Goal: Navigation & Orientation: Find specific page/section

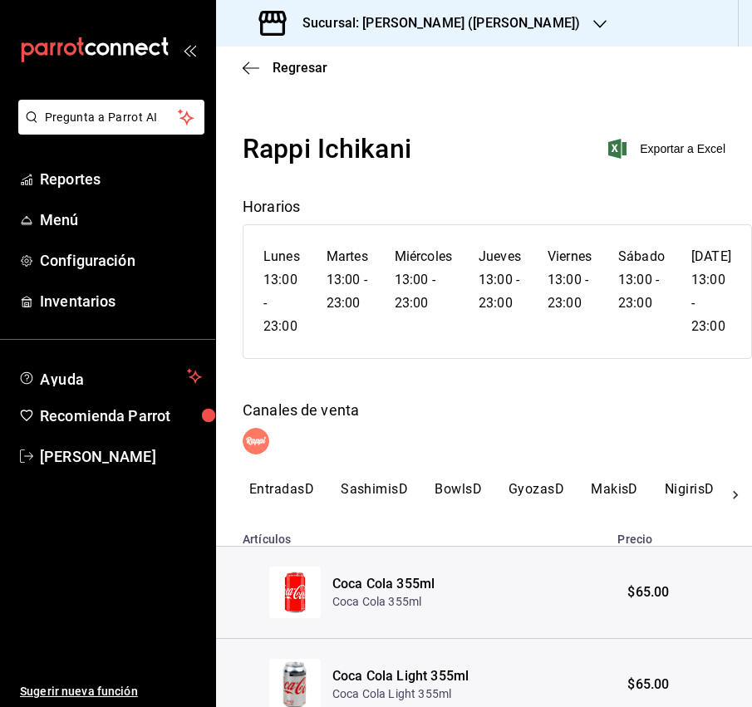
scroll to position [213, 0]
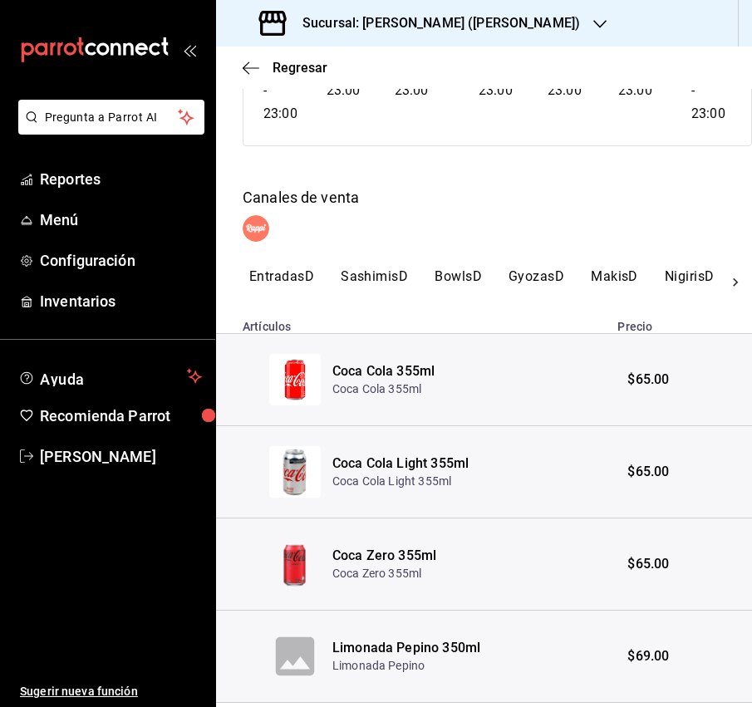
click at [288, 269] on button "EntradasD" at bounding box center [281, 282] width 65 height 28
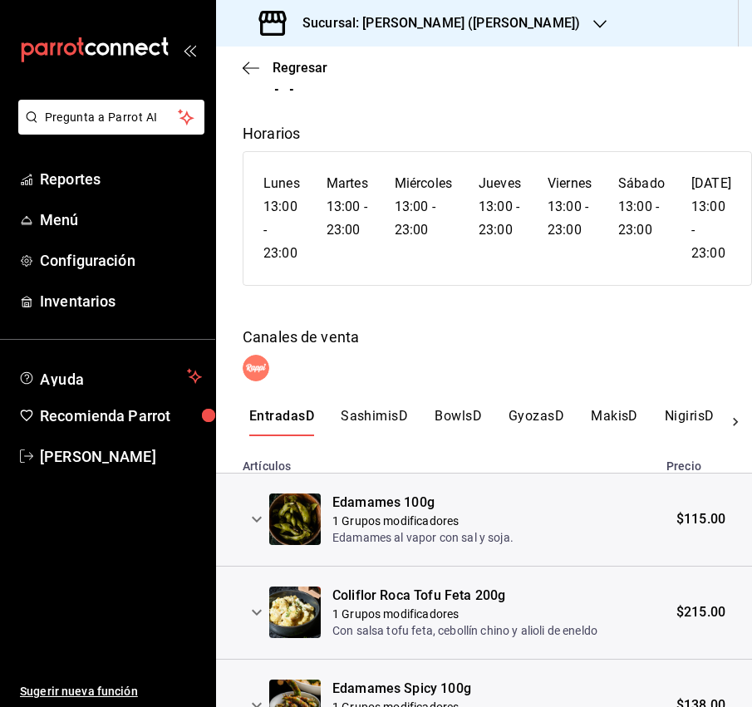
scroll to position [0, 0]
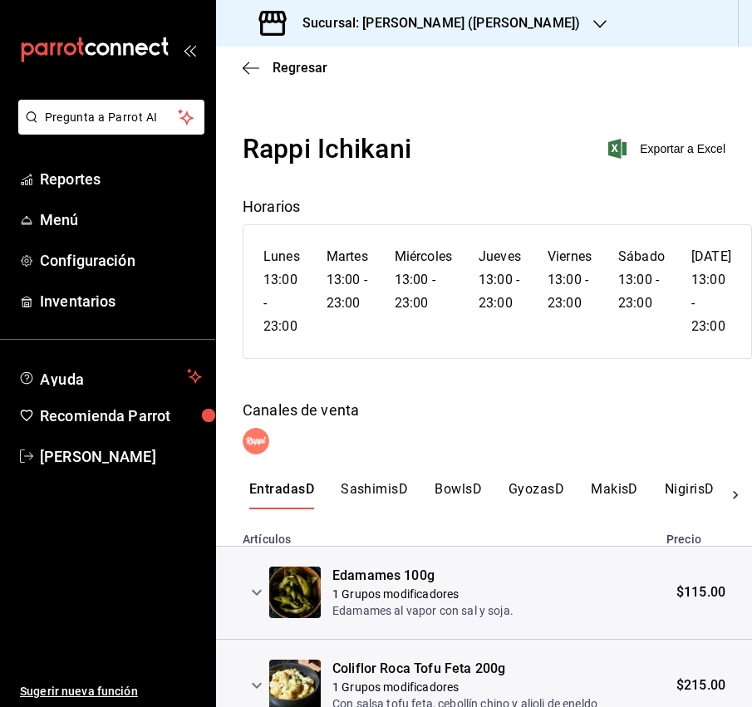
click at [381, 483] on button "SashimisD" at bounding box center [374, 495] width 67 height 28
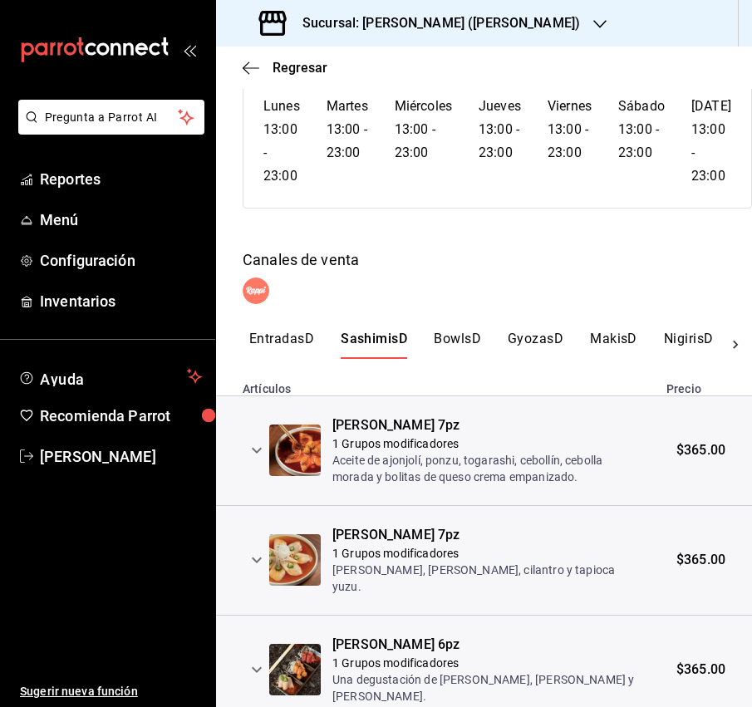
scroll to position [203, 0]
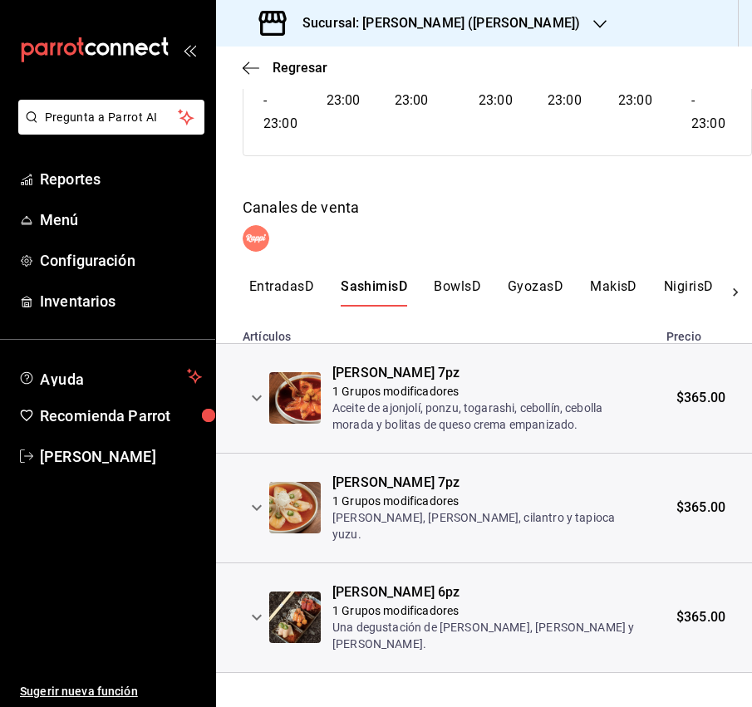
click at [465, 283] on button "BowlsD" at bounding box center [457, 292] width 47 height 28
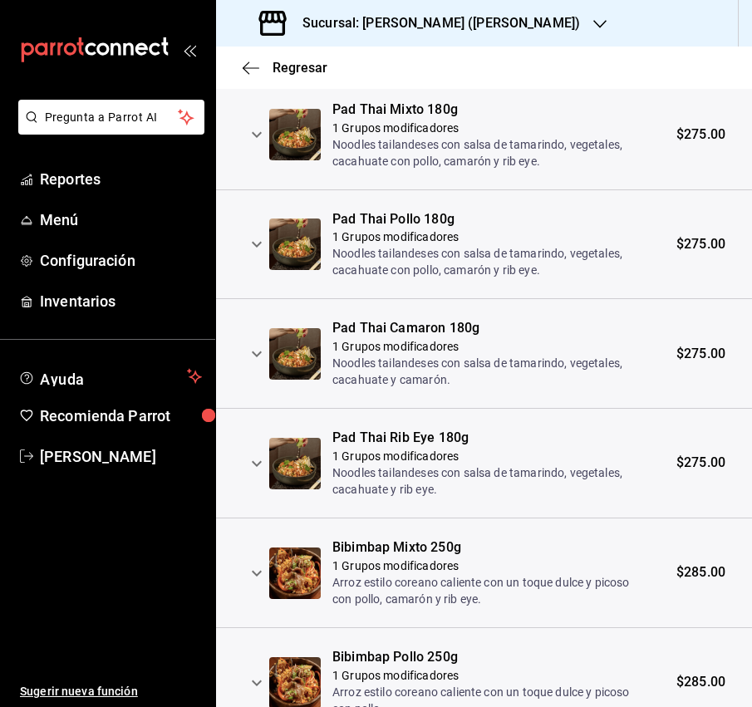
scroll to position [0, 0]
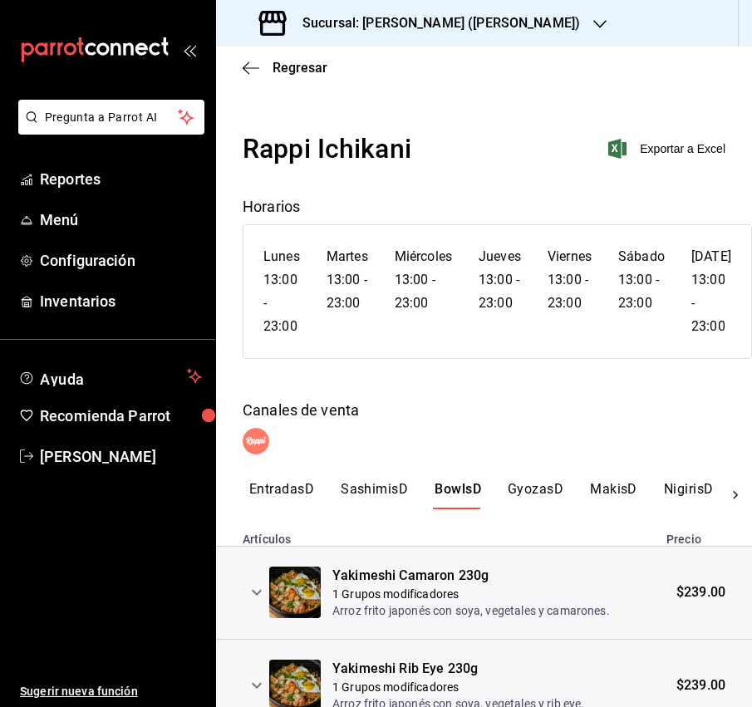
click at [520, 495] on button "GyozasD" at bounding box center [536, 495] width 56 height 28
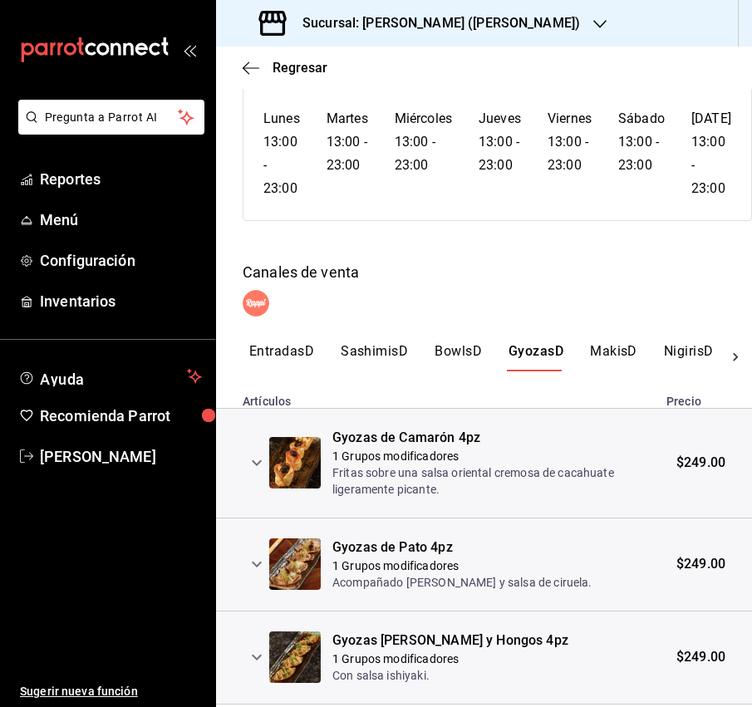
scroll to position [185, 0]
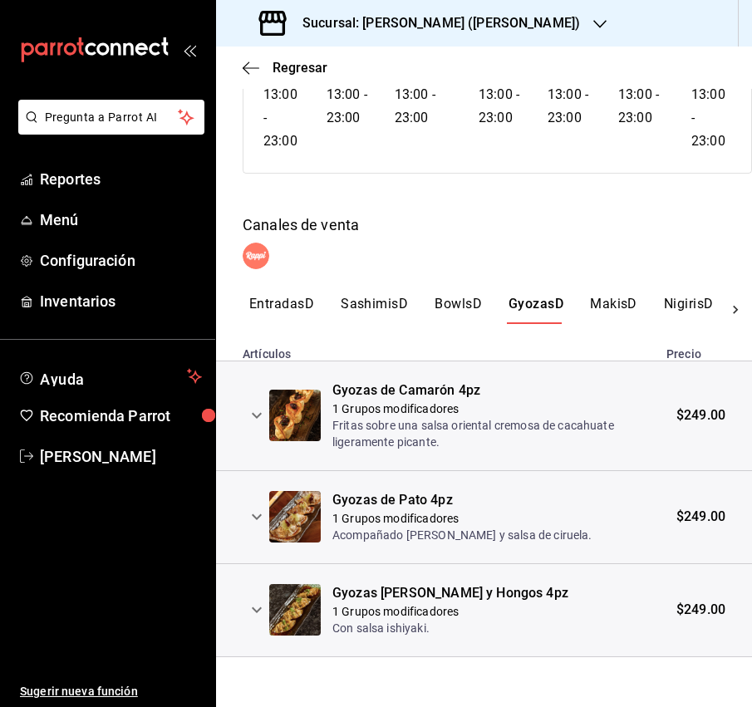
click at [606, 303] on button "MakisD" at bounding box center [613, 310] width 47 height 28
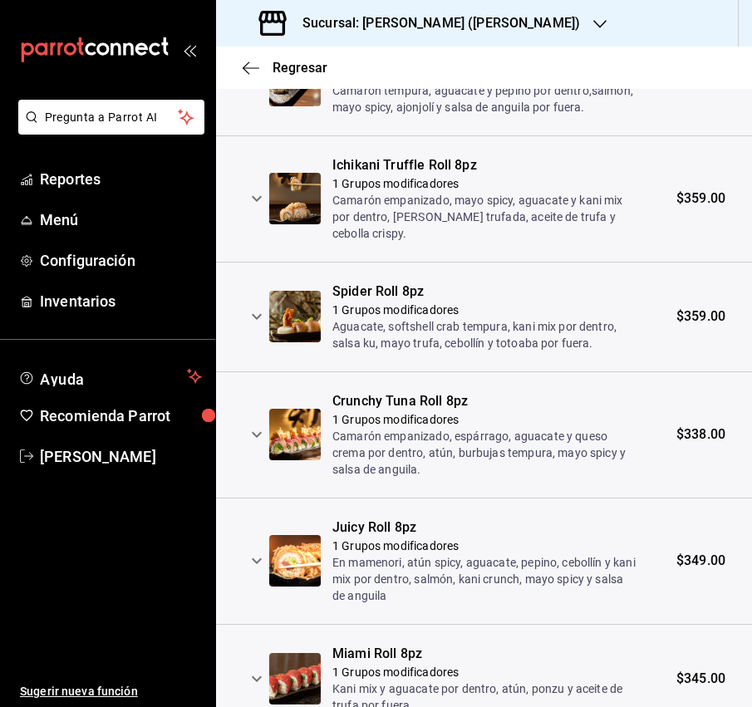
scroll to position [0, 0]
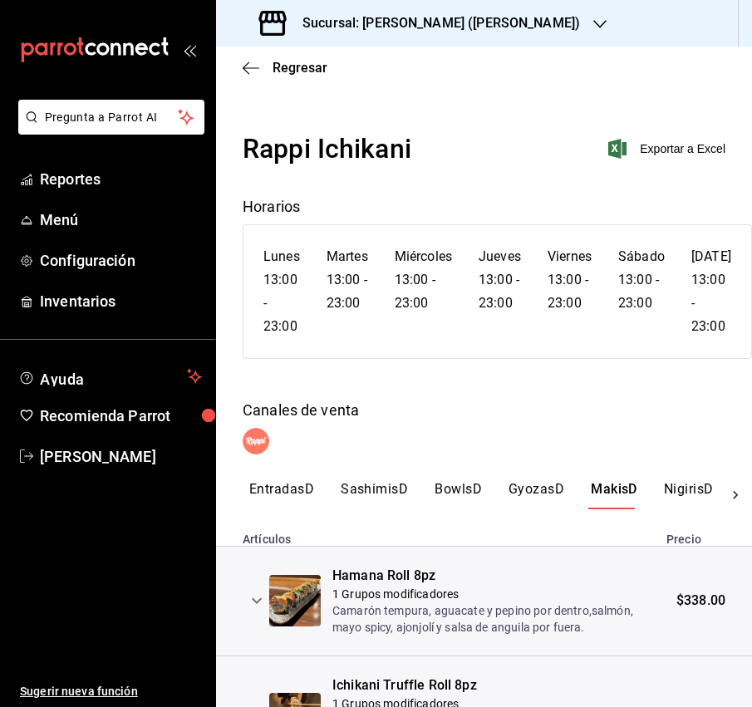
click at [676, 493] on button "NigirisD" at bounding box center [689, 495] width 50 height 28
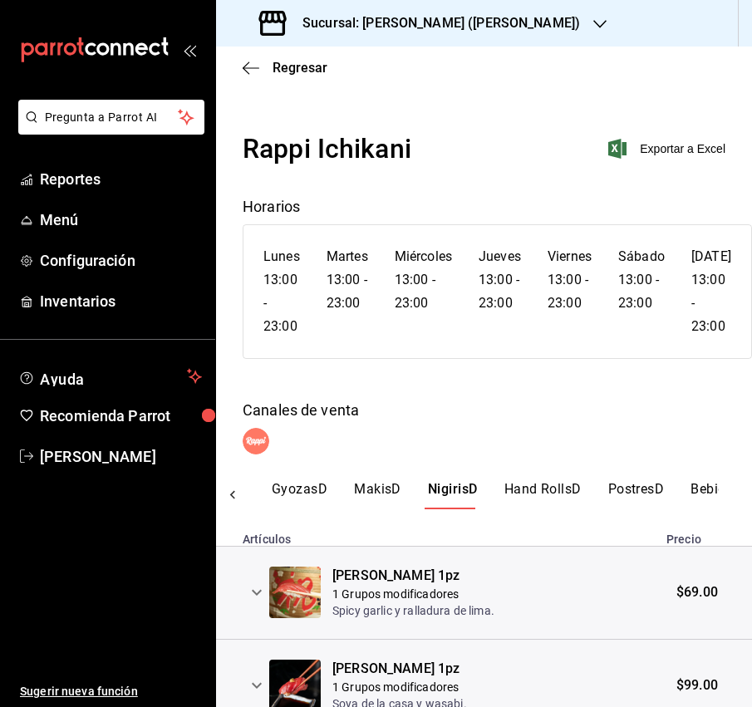
scroll to position [0, 266]
click at [523, 487] on button "Hand RollsD" at bounding box center [513, 495] width 77 height 28
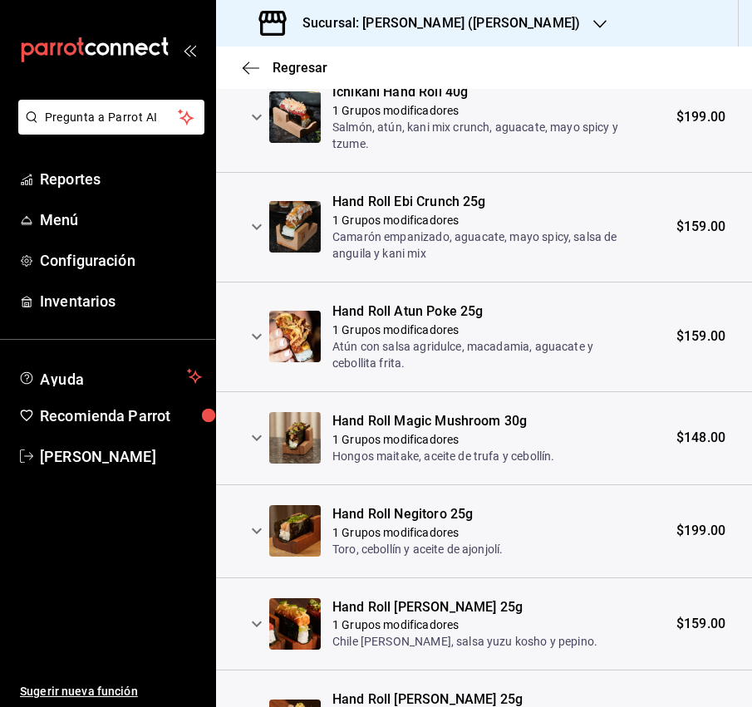
scroll to position [0, 0]
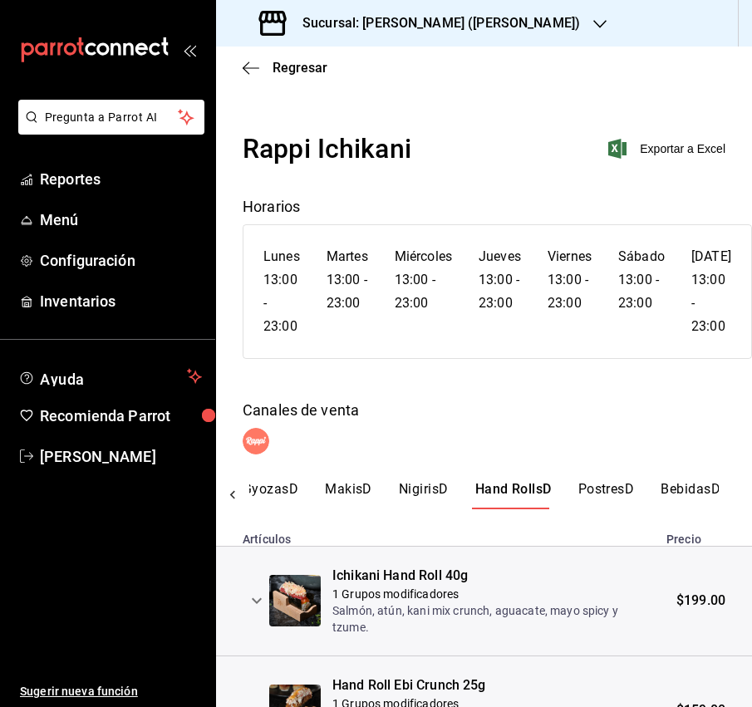
click at [625, 486] on button "PostresD" at bounding box center [606, 495] width 56 height 28
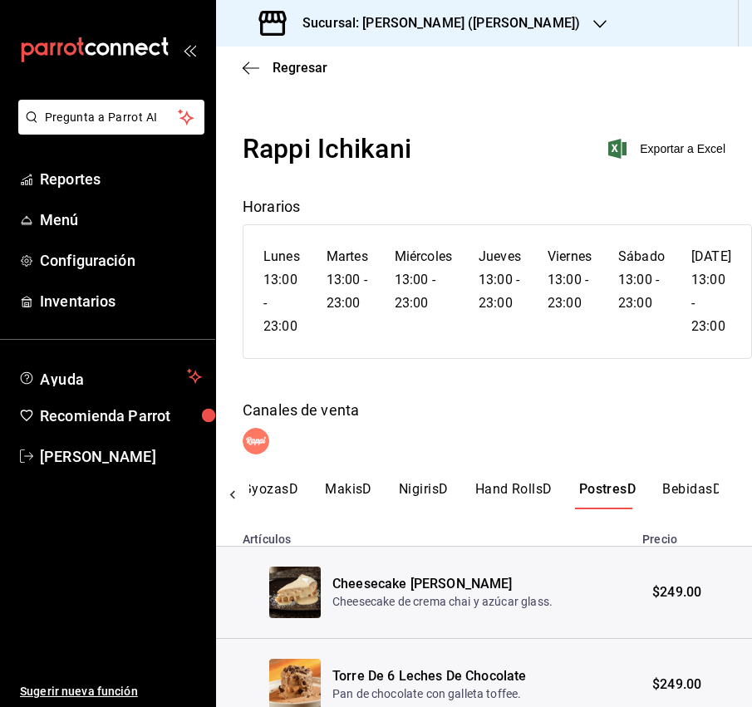
scroll to position [75, 0]
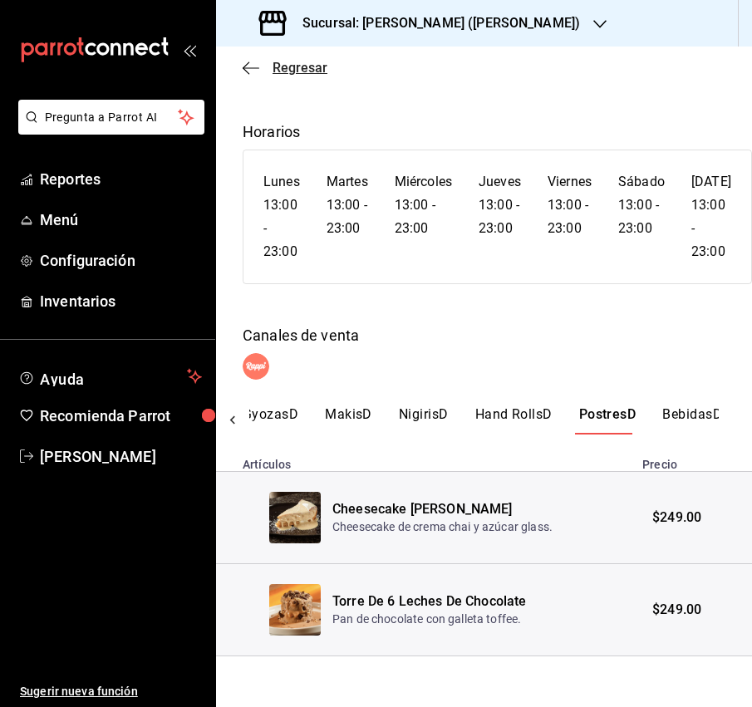
click at [252, 63] on icon "button" at bounding box center [251, 68] width 17 height 15
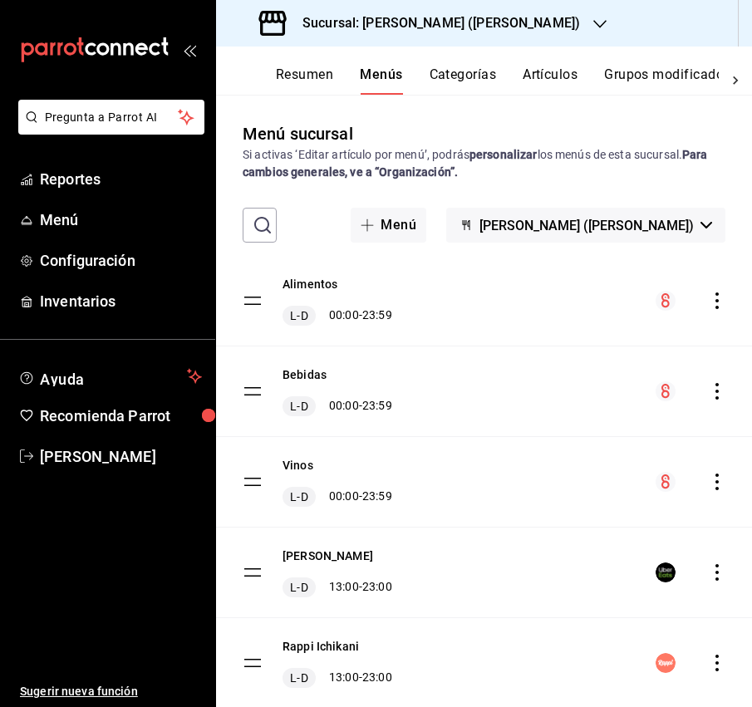
click at [715, 570] on icon "actions" at bounding box center [717, 572] width 17 height 17
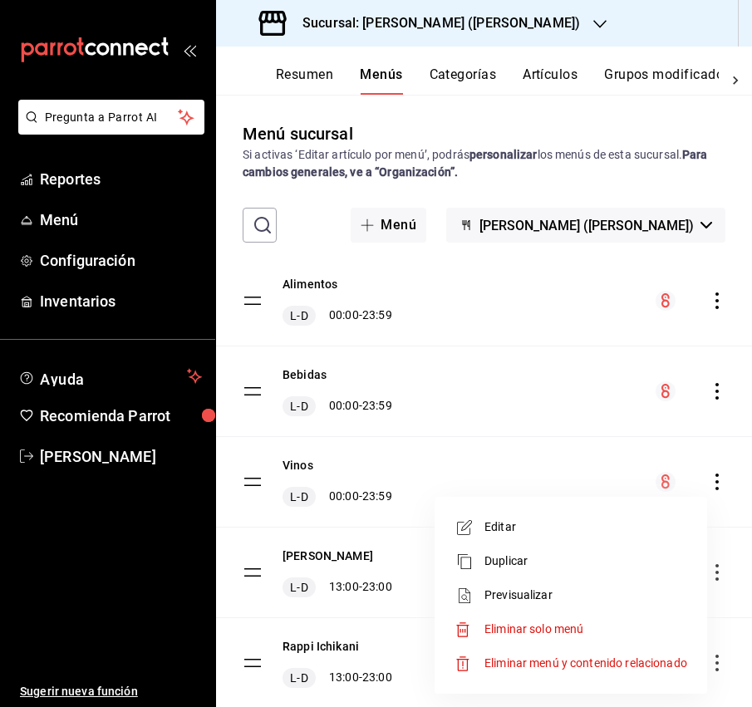
click at [595, 597] on span "Previsualizar" at bounding box center [585, 595] width 203 height 17
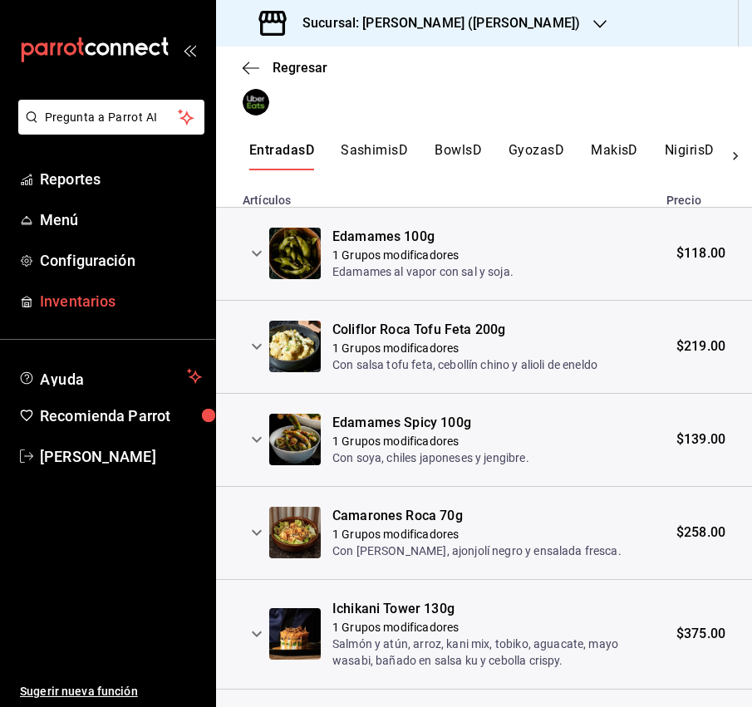
scroll to position [212, 0]
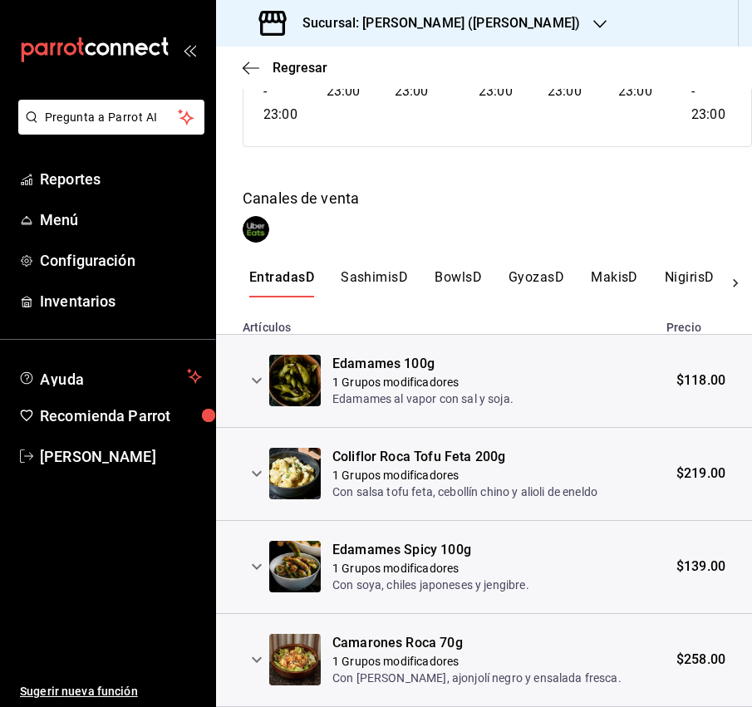
click at [366, 271] on button "SashimisD" at bounding box center [374, 283] width 67 height 28
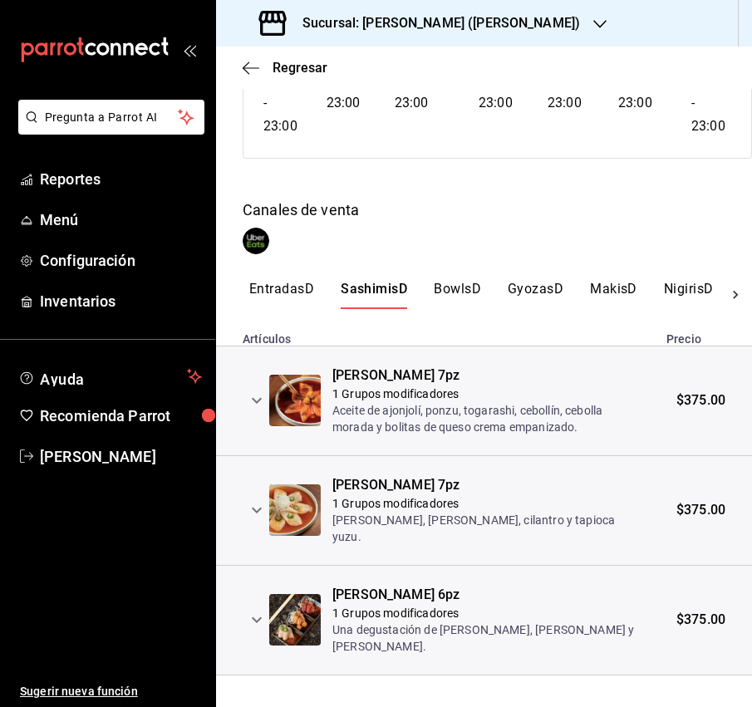
scroll to position [203, 0]
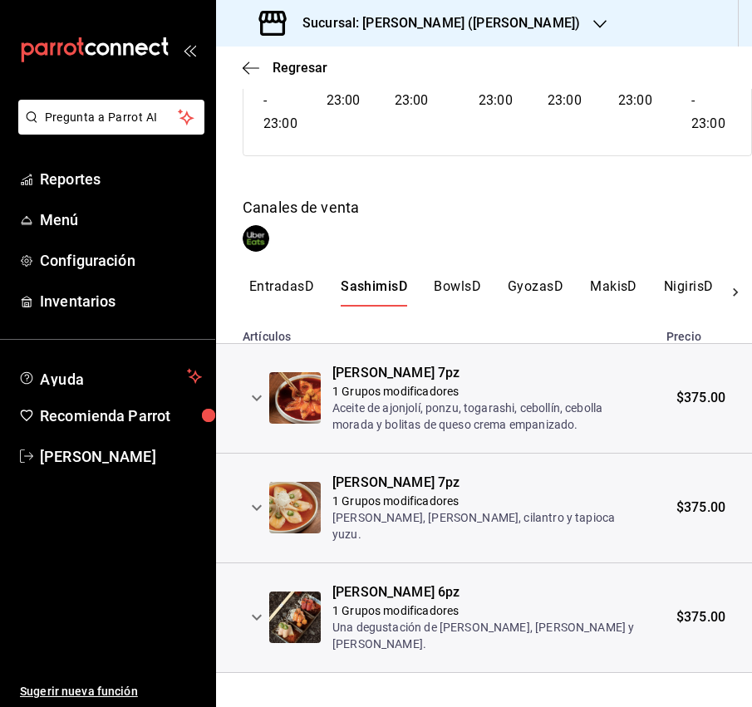
click at [455, 285] on button "BowlsD" at bounding box center [457, 292] width 47 height 28
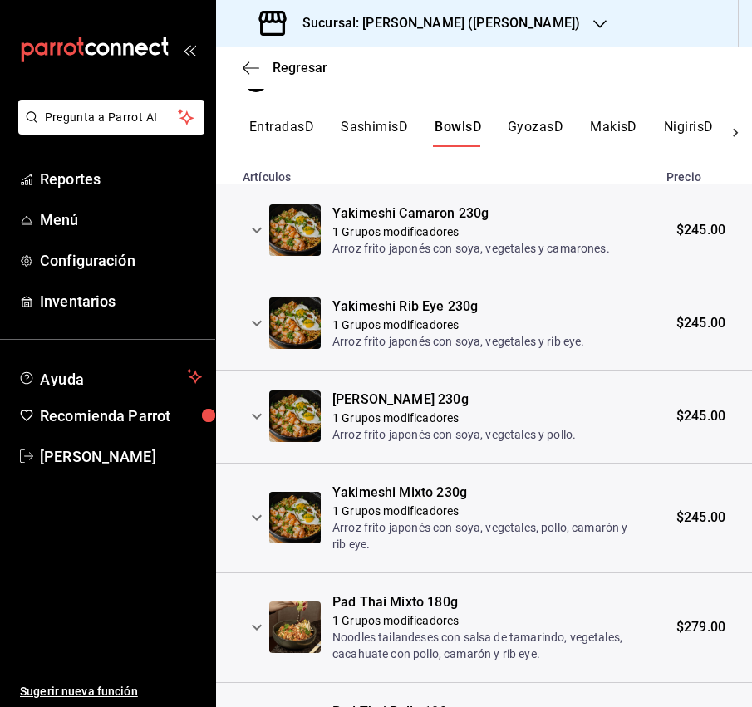
scroll to position [239, 0]
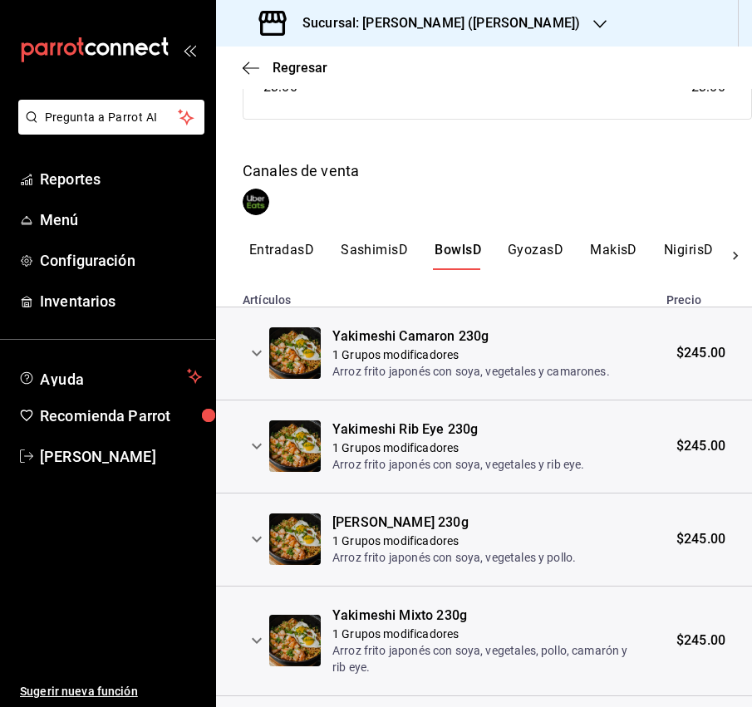
click at [538, 244] on button "GyozasD" at bounding box center [536, 256] width 56 height 28
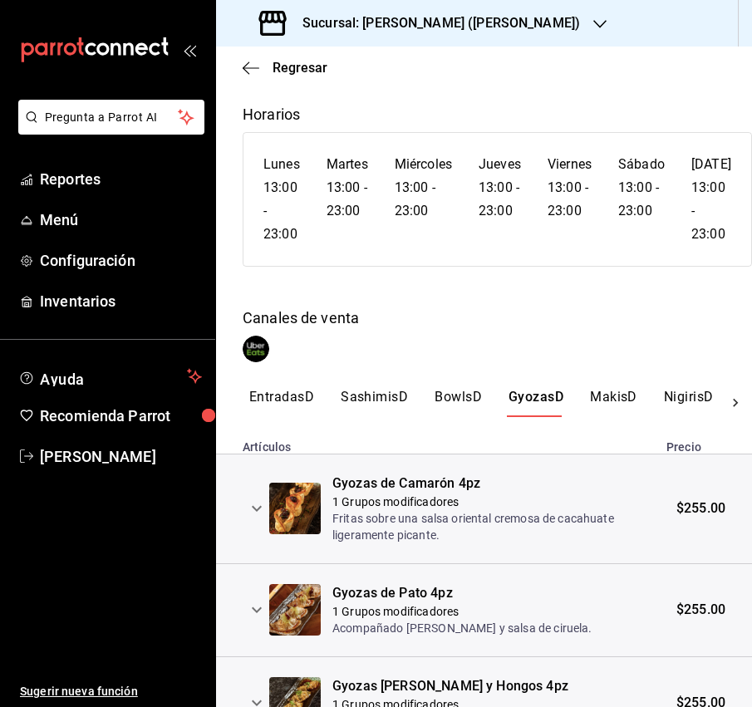
scroll to position [185, 0]
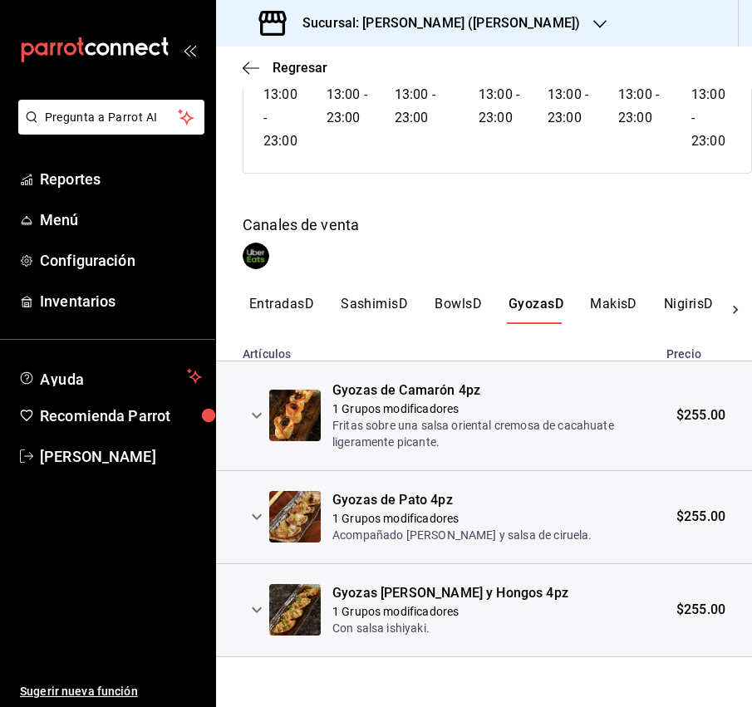
click at [611, 302] on button "MakisD" at bounding box center [613, 310] width 47 height 28
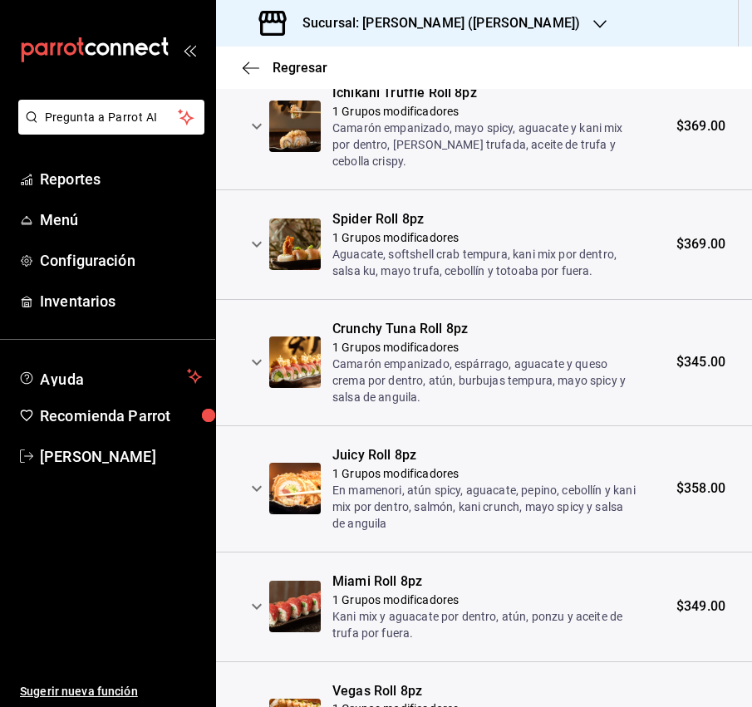
scroll to position [0, 0]
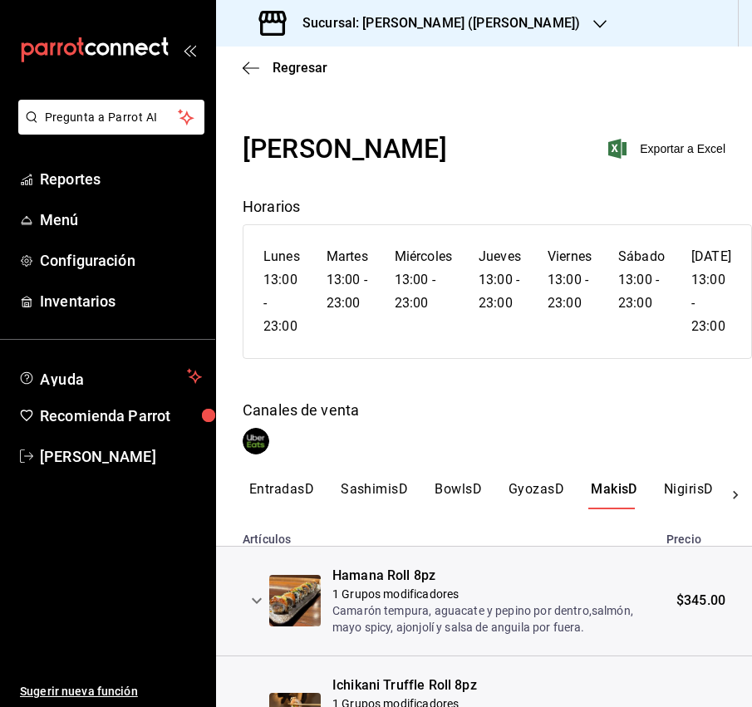
click at [664, 488] on button "NigirisD" at bounding box center [689, 495] width 50 height 28
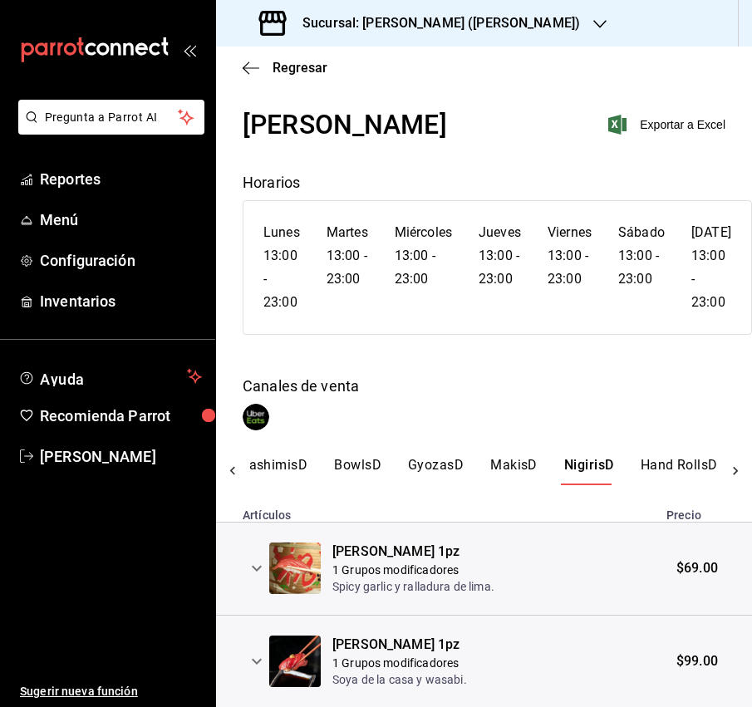
scroll to position [0, 266]
click at [508, 474] on button "Hand RollsD" at bounding box center [513, 471] width 77 height 28
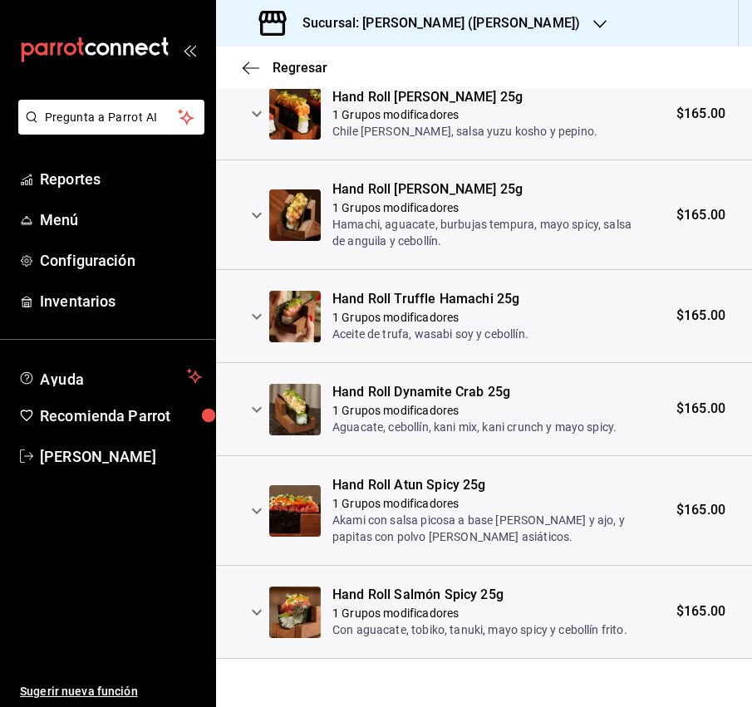
scroll to position [0, 0]
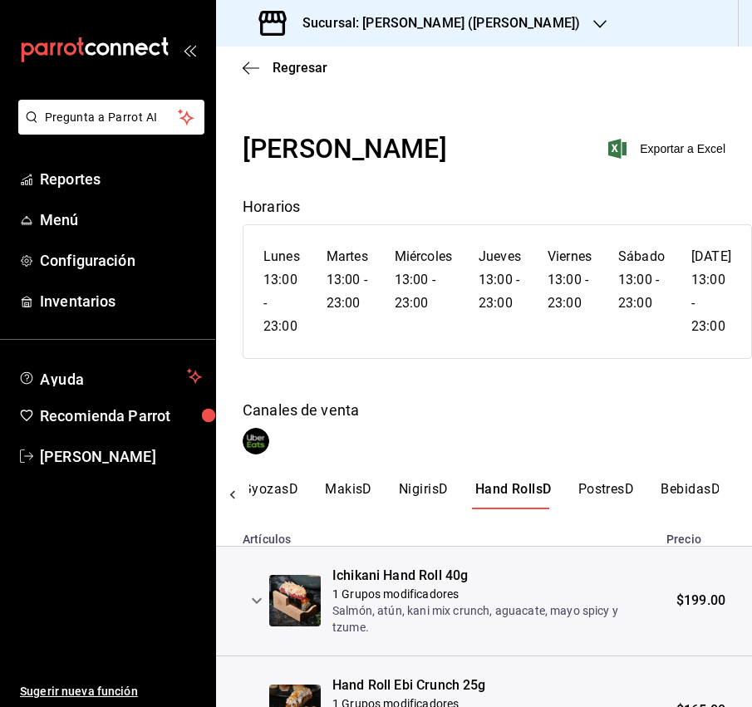
click at [607, 493] on button "PostresD" at bounding box center [606, 495] width 56 height 28
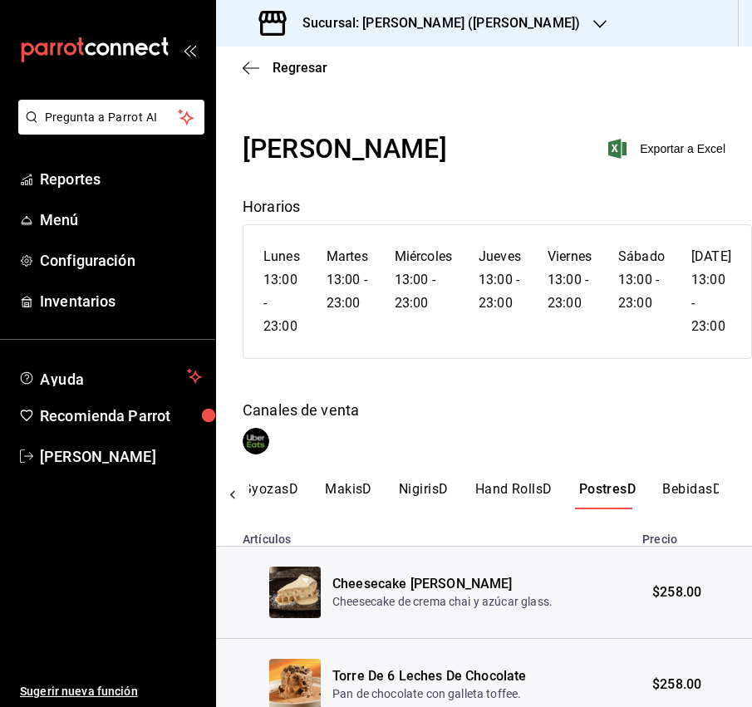
scroll to position [75, 0]
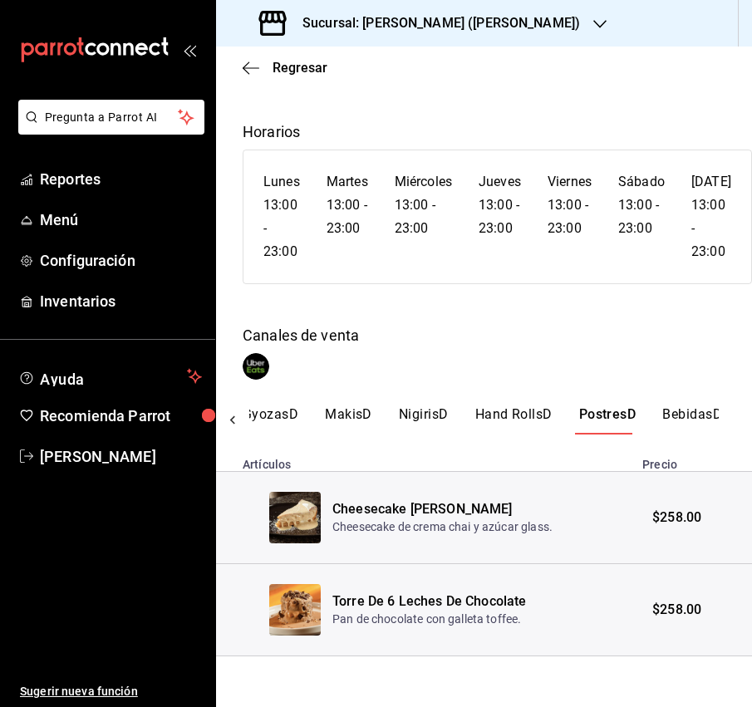
click at [678, 406] on button "BebidasD" at bounding box center [692, 420] width 60 height 28
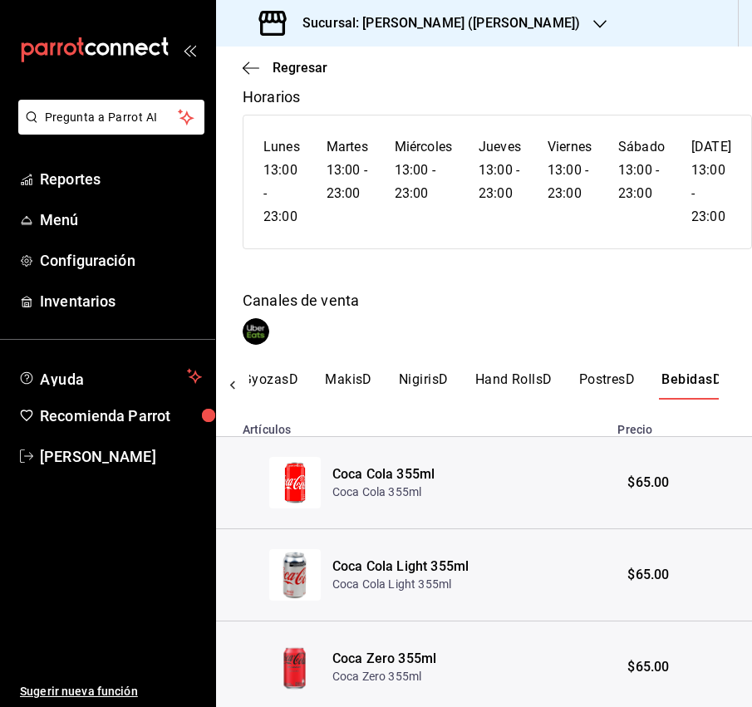
scroll to position [258, 0]
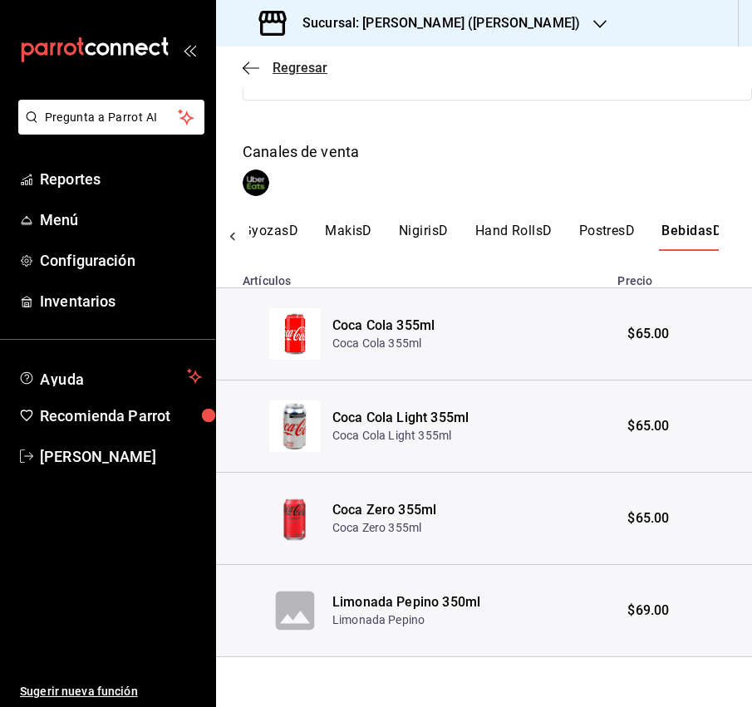
click at [297, 62] on span "Regresar" at bounding box center [300, 68] width 55 height 16
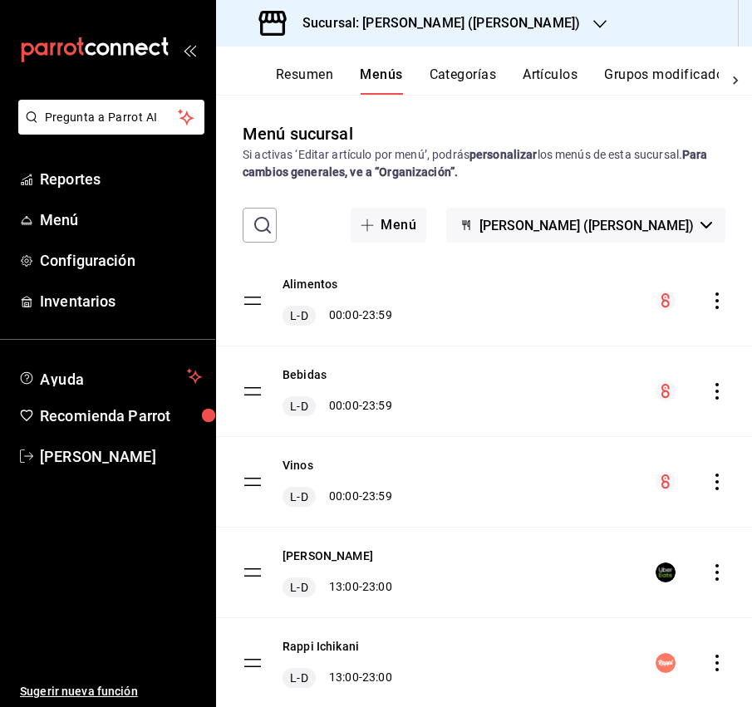
click at [558, 36] on div "Sucursal: [PERSON_NAME] ([PERSON_NAME])" at bounding box center [421, 23] width 384 height 47
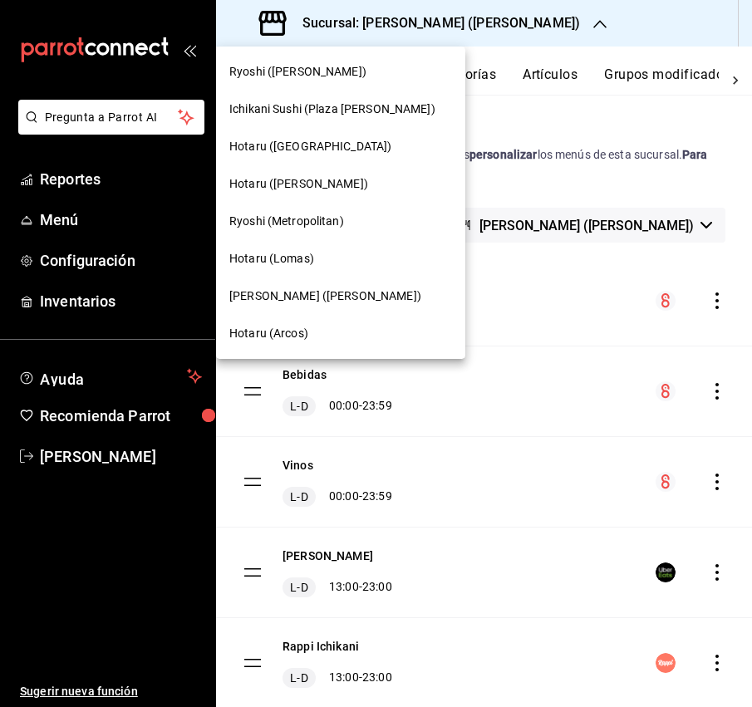
click at [296, 213] on span "Ryoshi (Metropolitan)" at bounding box center [286, 221] width 115 height 17
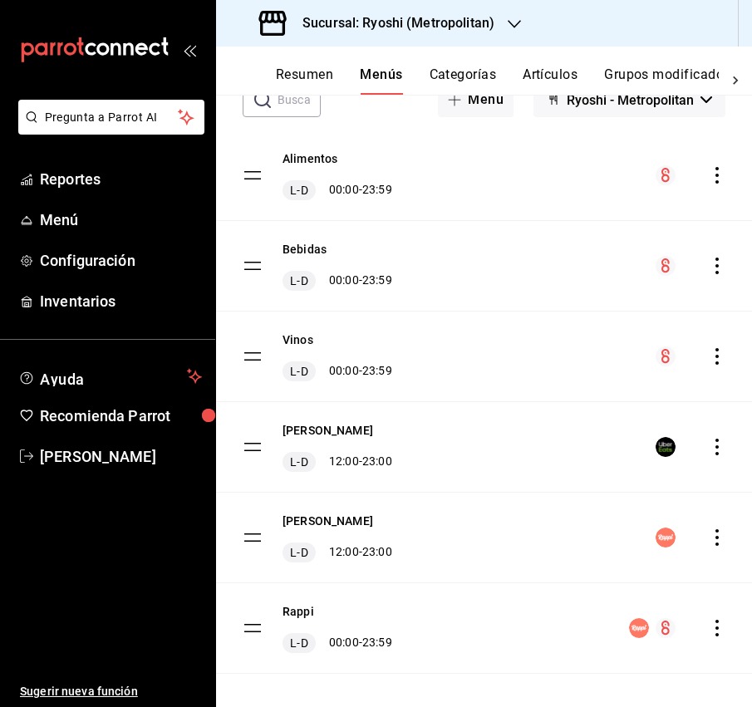
scroll to position [137, 0]
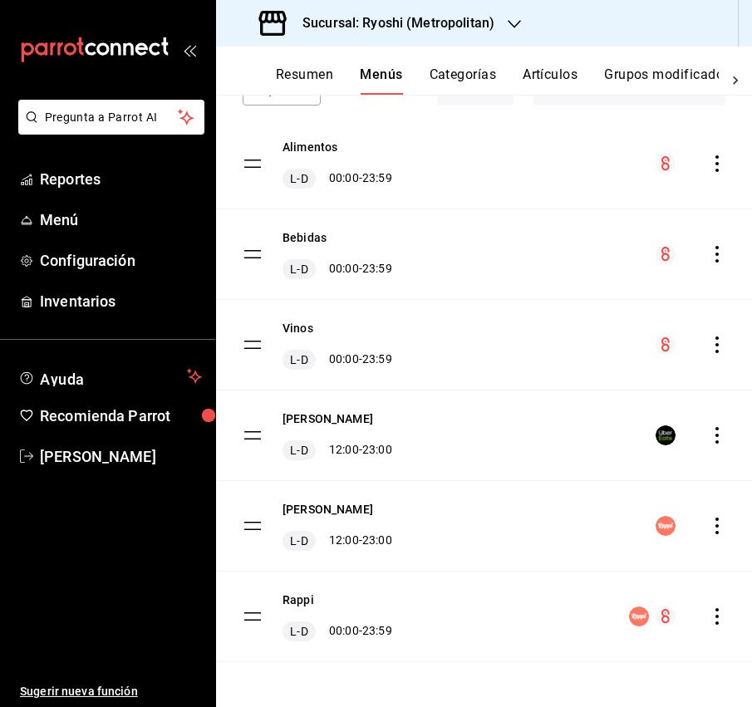
click at [718, 526] on icon "actions" at bounding box center [717, 526] width 17 height 17
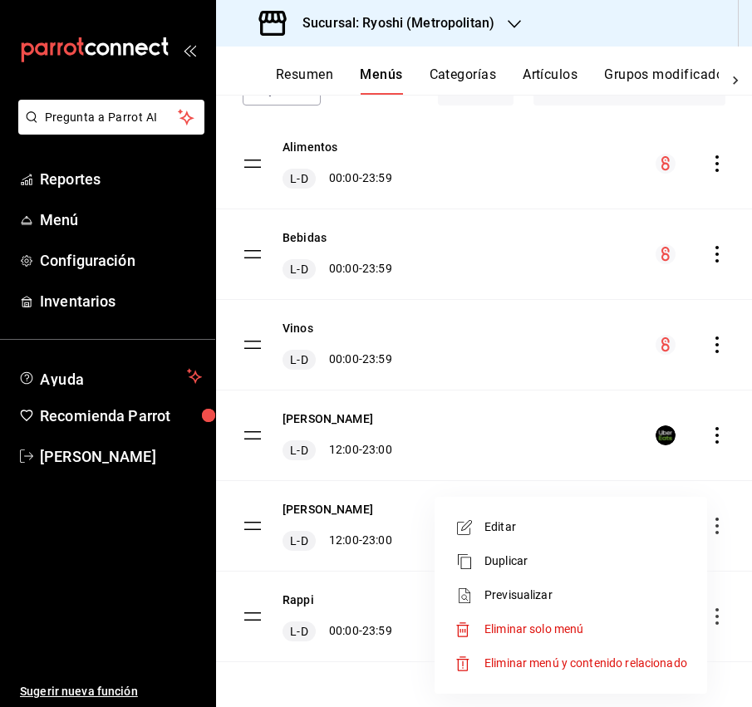
click at [564, 587] on span "Previsualizar" at bounding box center [585, 595] width 203 height 17
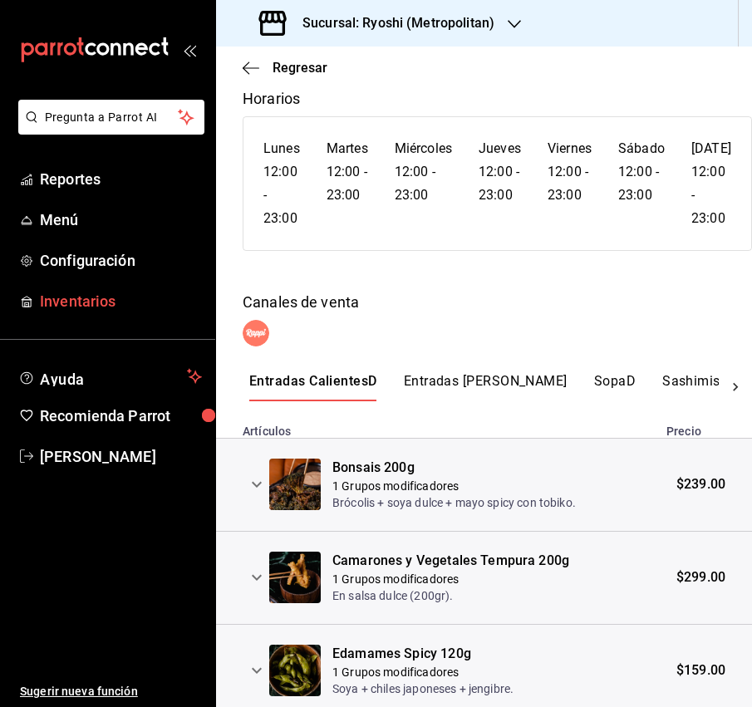
scroll to position [101, 0]
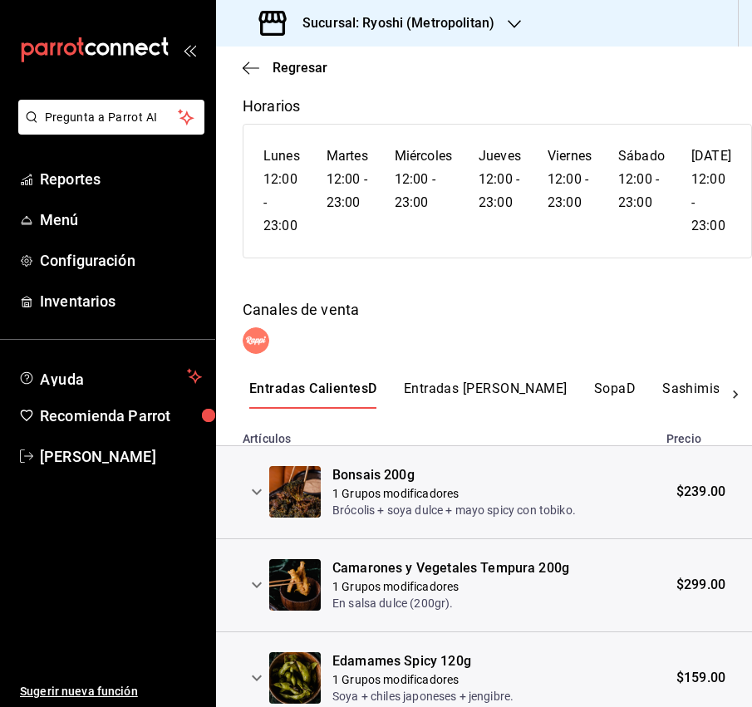
click at [441, 386] on button "Entradas [PERSON_NAME]" at bounding box center [486, 395] width 164 height 28
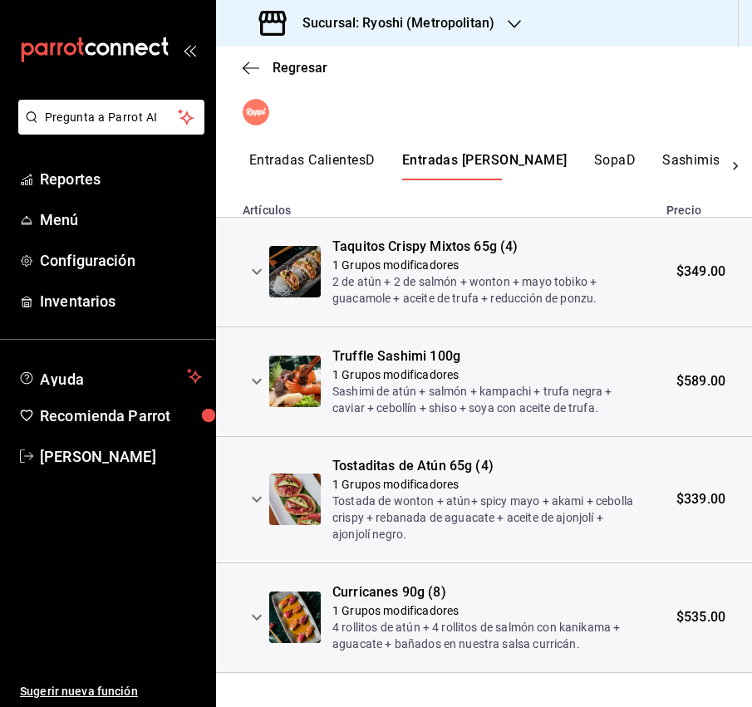
scroll to position [345, 0]
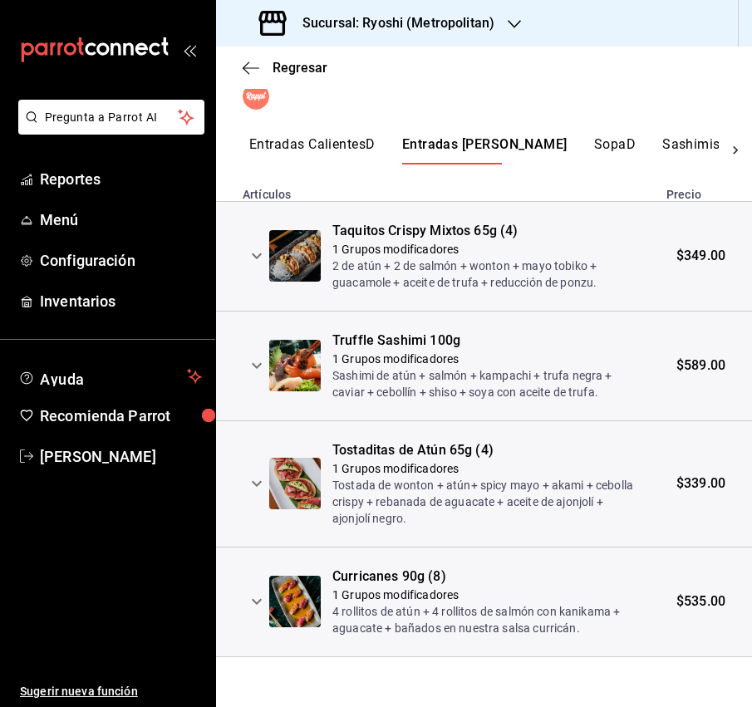
click at [594, 149] on button "SopaD" at bounding box center [615, 150] width 42 height 28
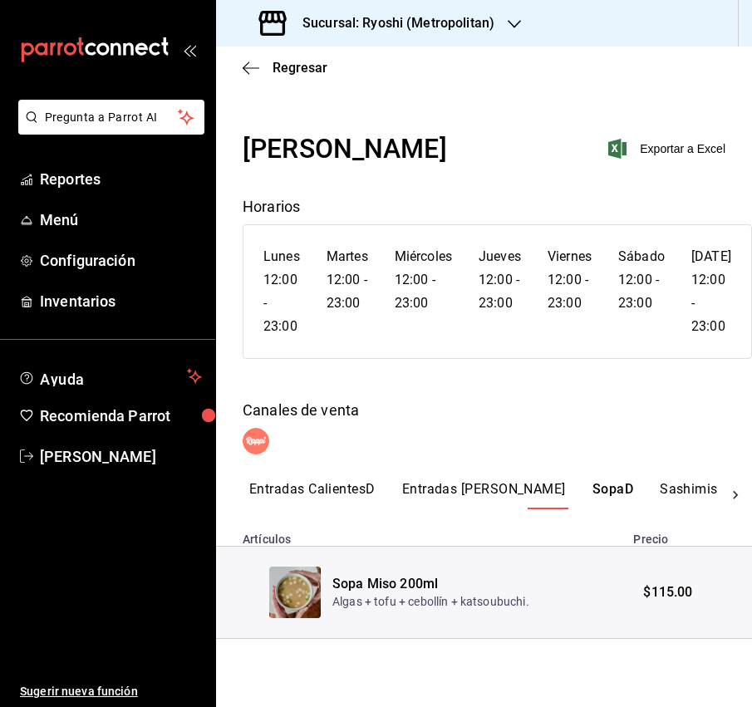
click at [660, 489] on button "SashimisD" at bounding box center [693, 495] width 67 height 28
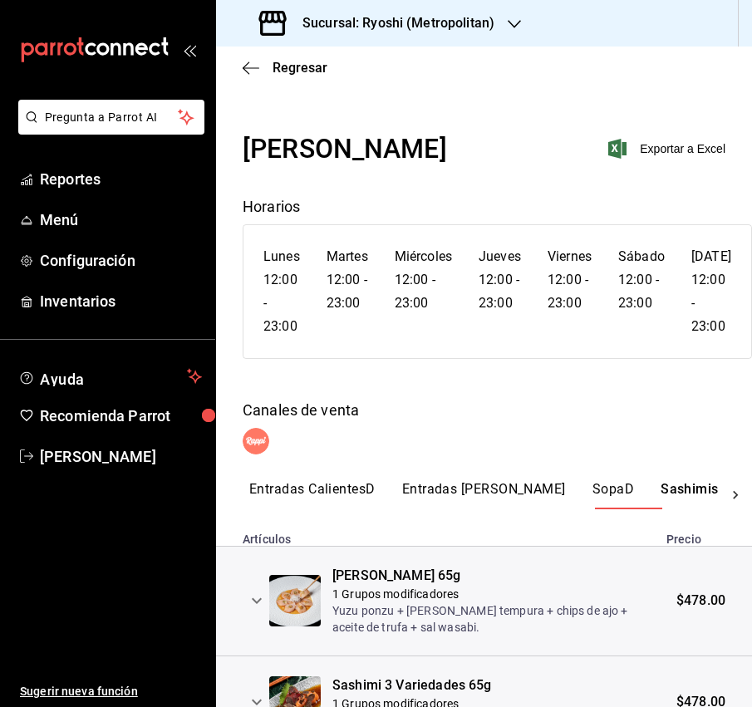
click at [592, 492] on button "SopaD" at bounding box center [613, 495] width 42 height 28
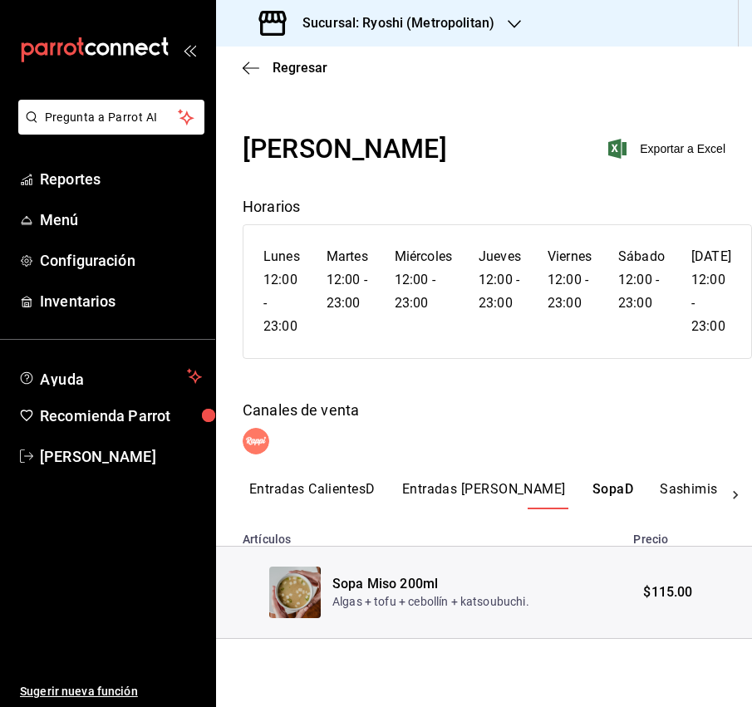
click at [660, 484] on button "SashimisD" at bounding box center [693, 495] width 67 height 28
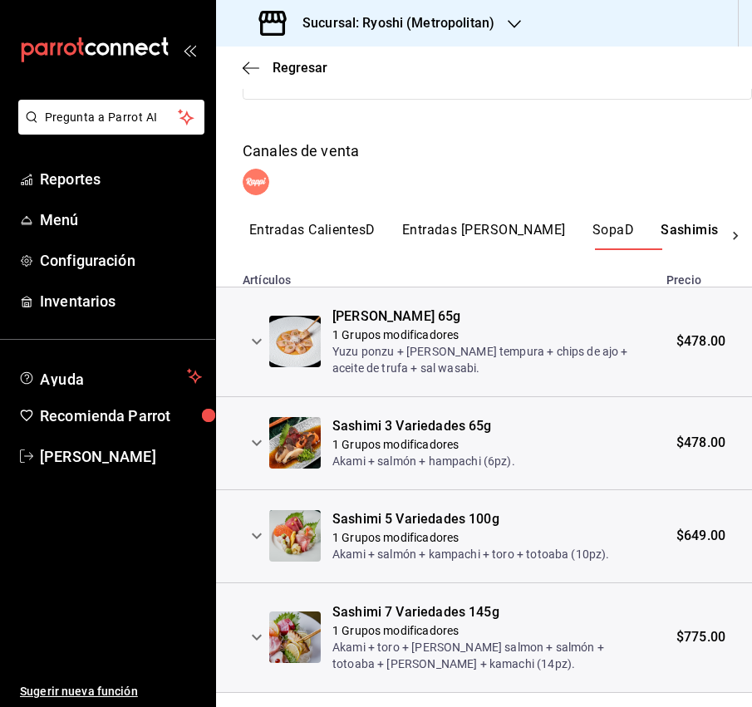
scroll to position [295, 0]
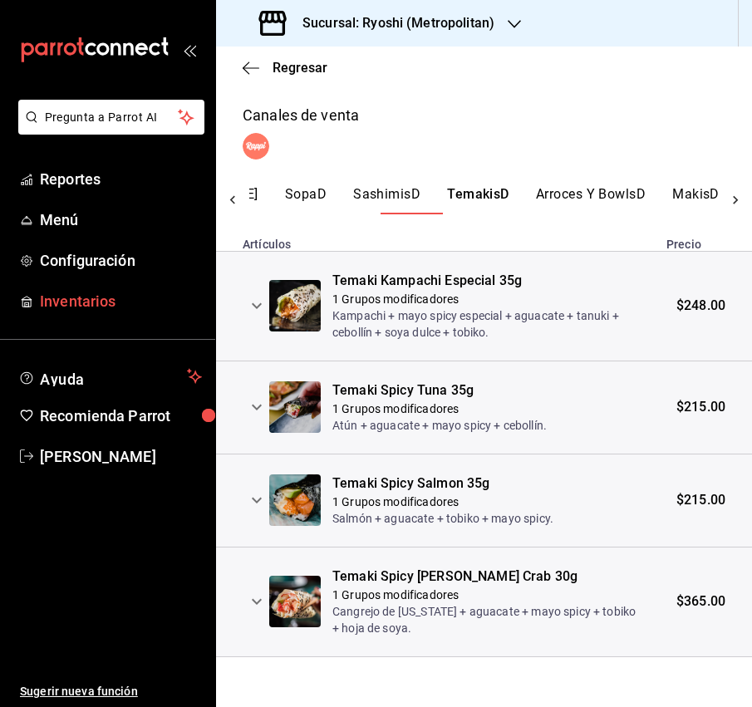
scroll to position [0, 327]
click at [516, 197] on button "Arroces Y BowlsD" at bounding box center [571, 200] width 110 height 28
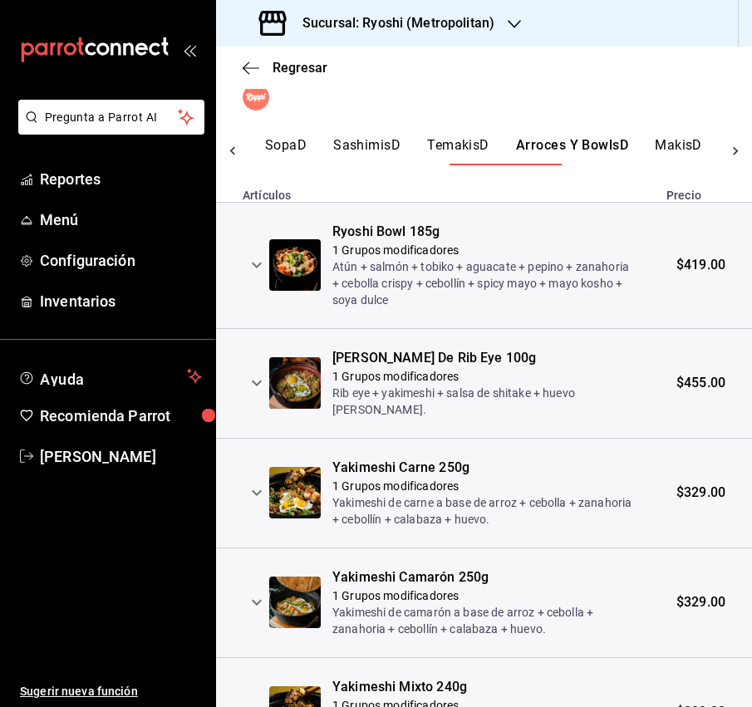
scroll to position [341, 0]
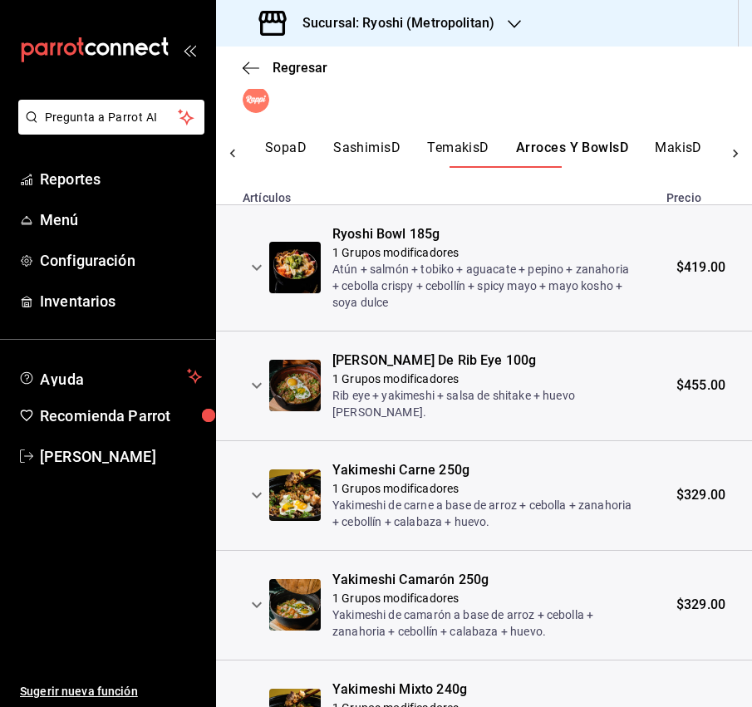
click at [655, 150] on button "MakisD" at bounding box center [678, 154] width 47 height 28
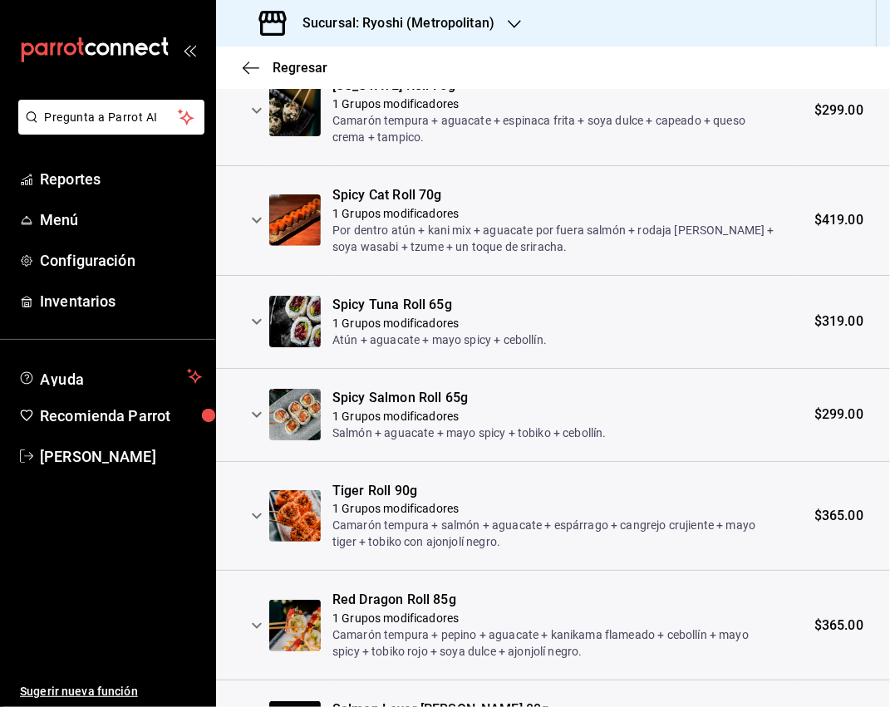
scroll to position [0, 0]
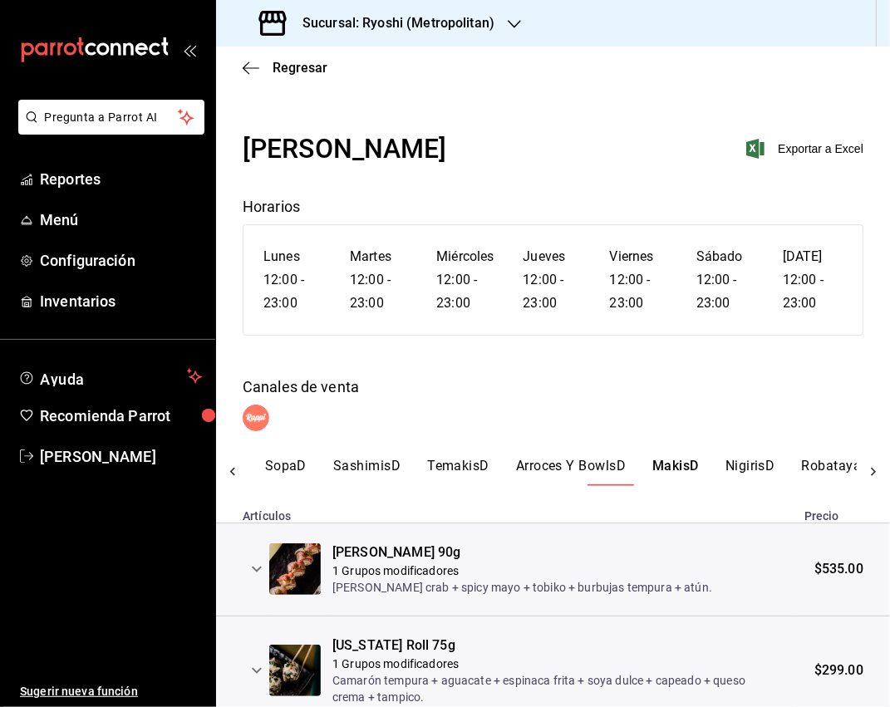
click at [725, 466] on button "NigirisD" at bounding box center [750, 472] width 50 height 28
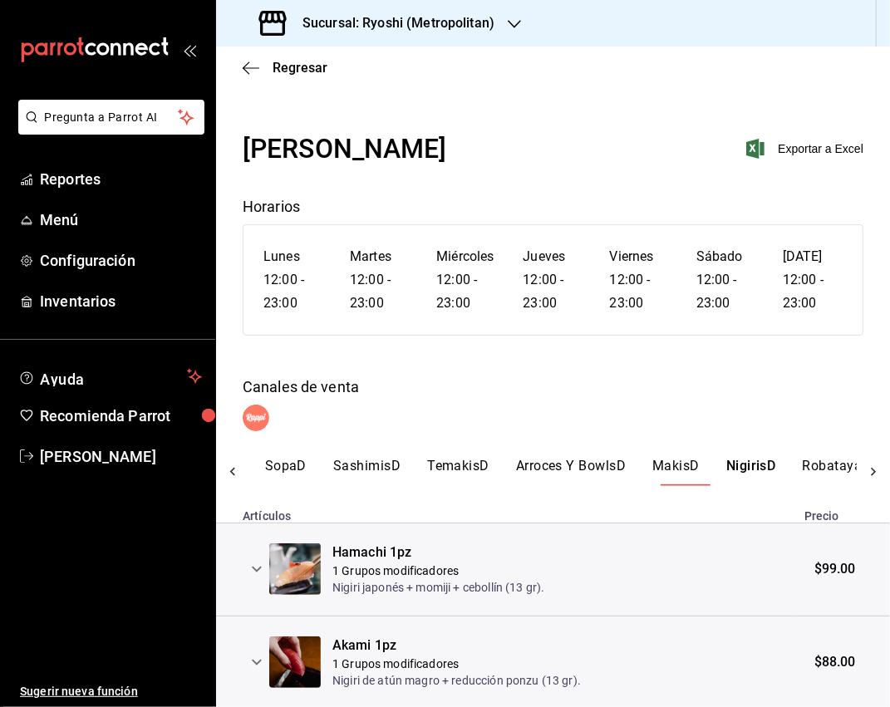
click at [751, 462] on button "RobatayakiD" at bounding box center [843, 472] width 80 height 28
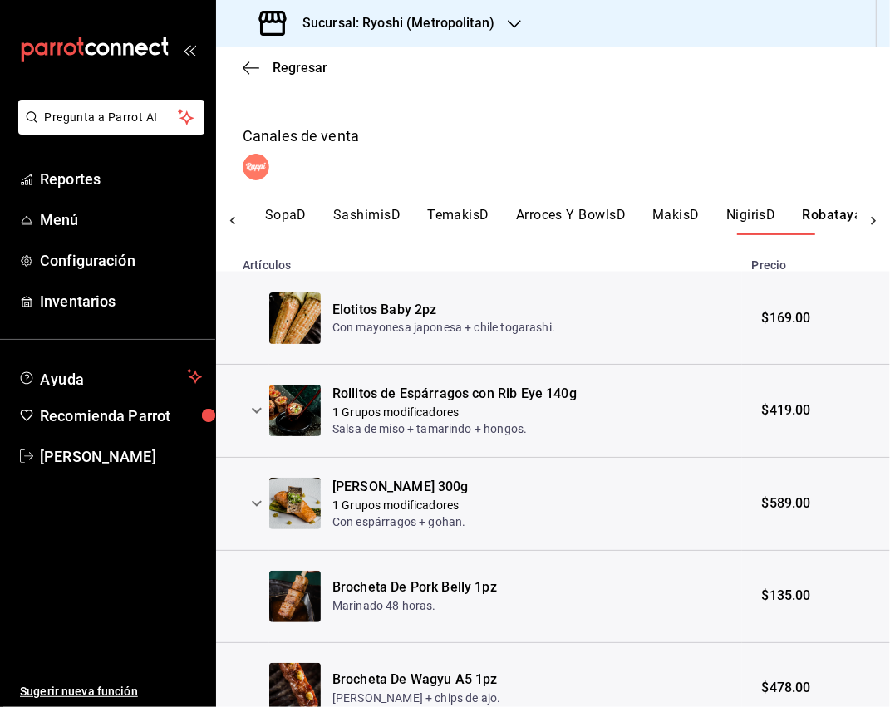
scroll to position [329, 0]
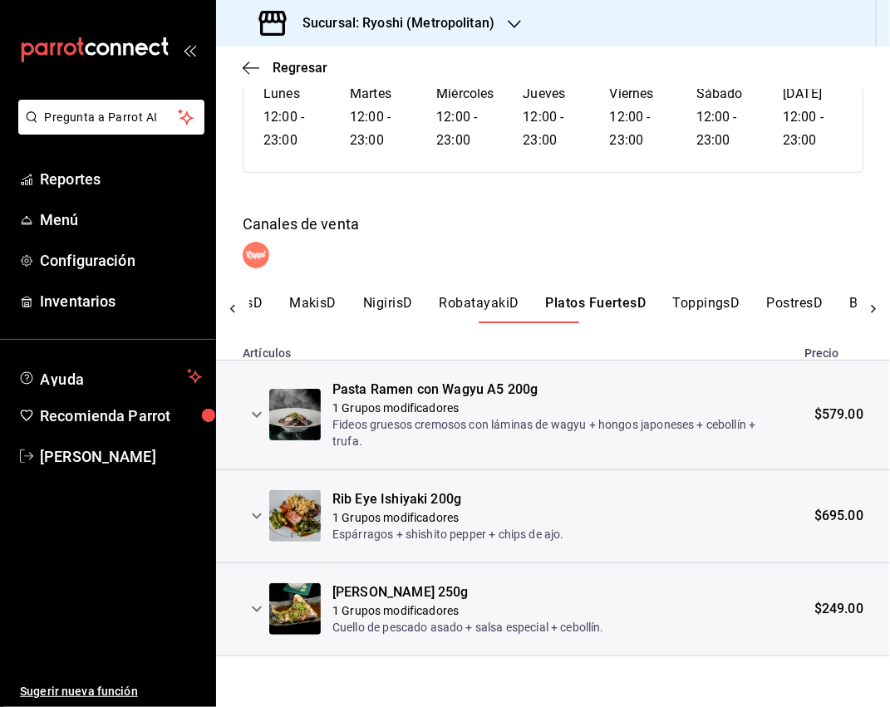
scroll to position [0, 721]
click at [641, 304] on button "ToppingsD" at bounding box center [674, 309] width 67 height 28
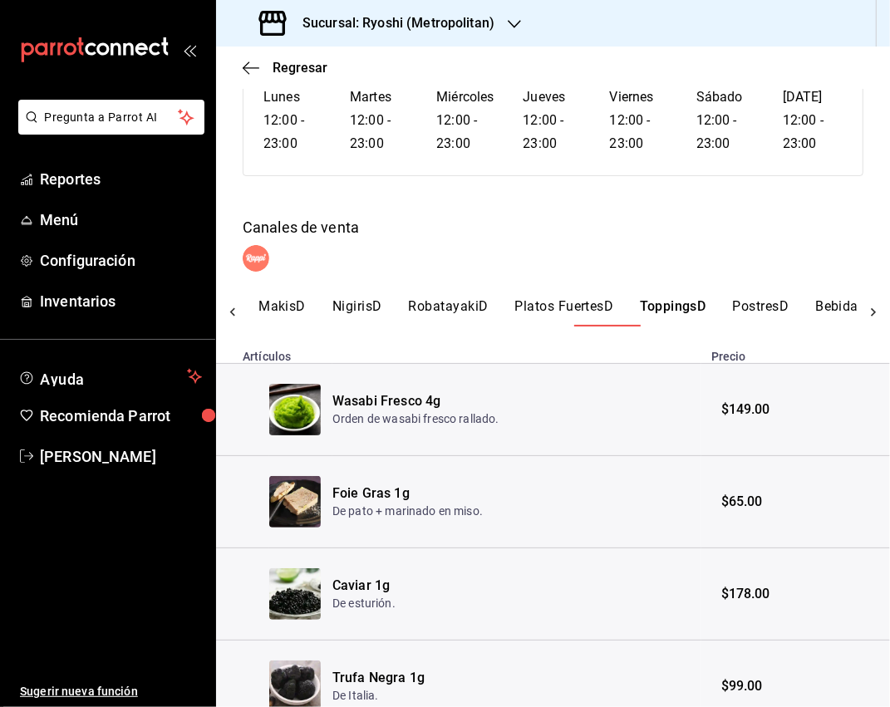
scroll to position [235, 0]
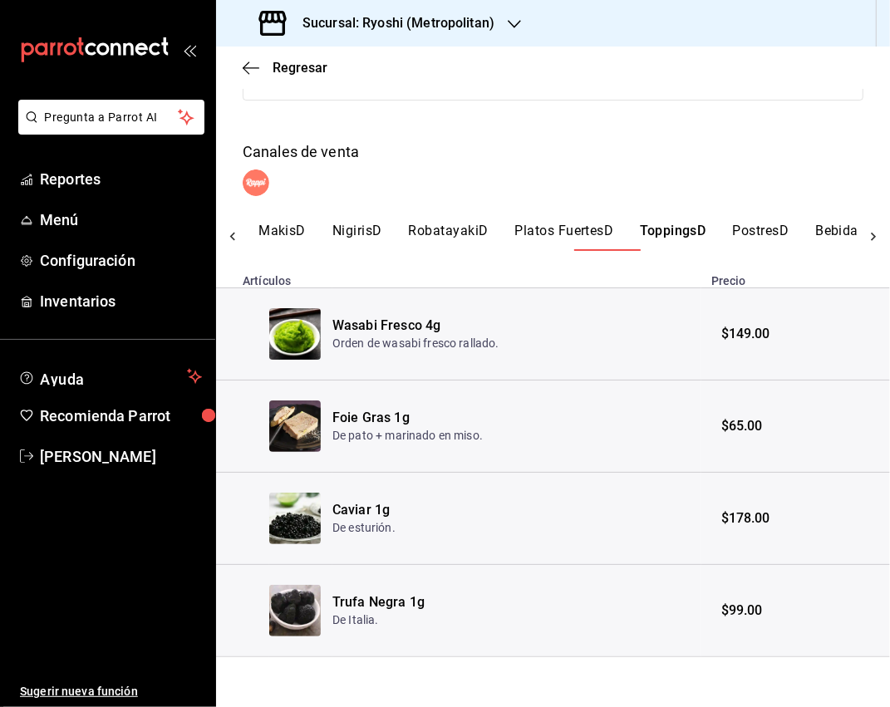
click at [733, 232] on button "PostresD" at bounding box center [761, 237] width 56 height 28
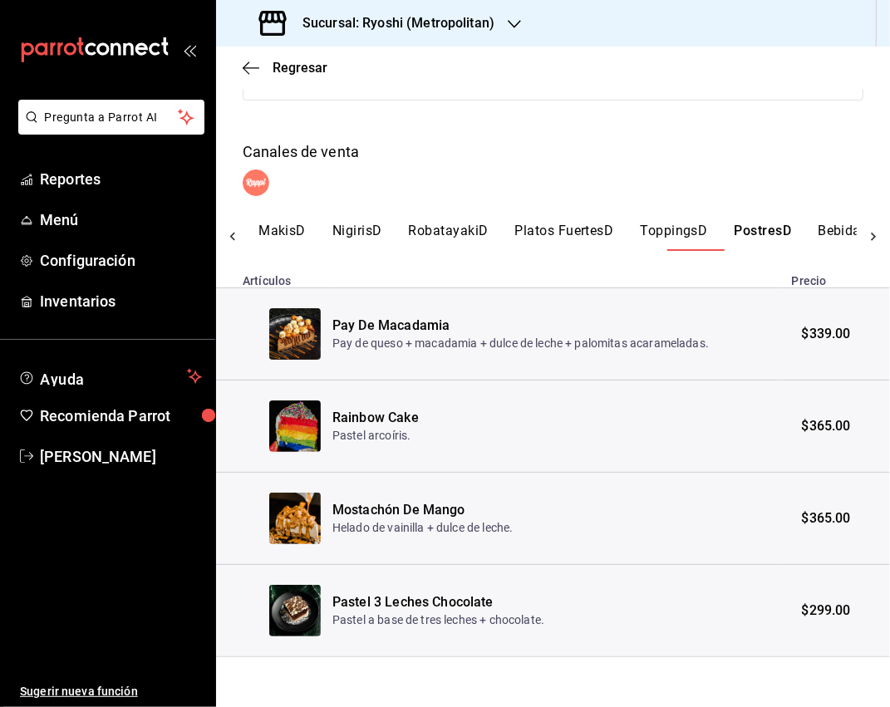
click at [751, 236] on button "BebidasD" at bounding box center [848, 237] width 60 height 28
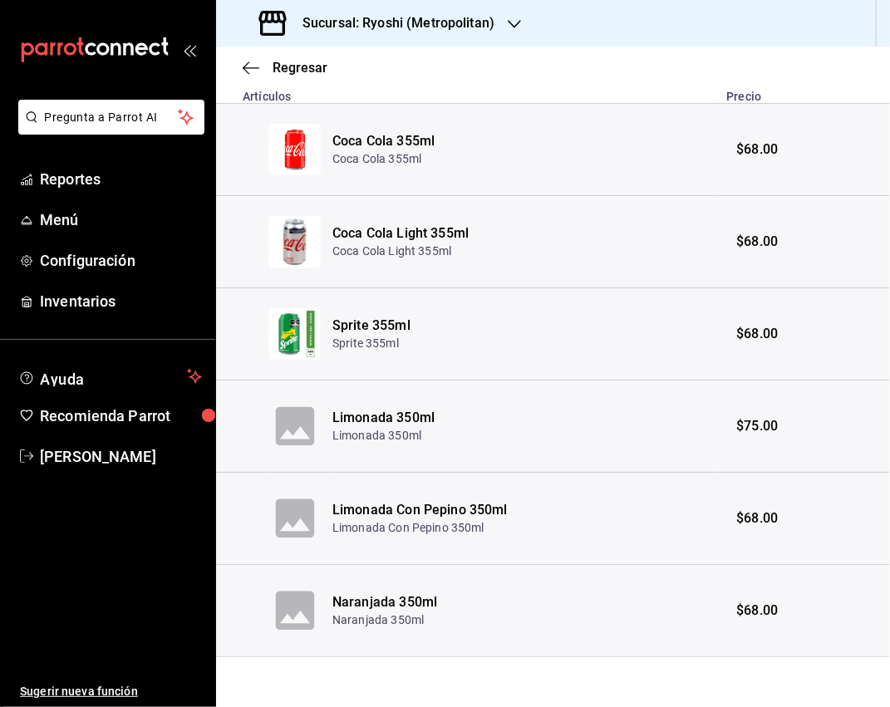
scroll to position [0, 0]
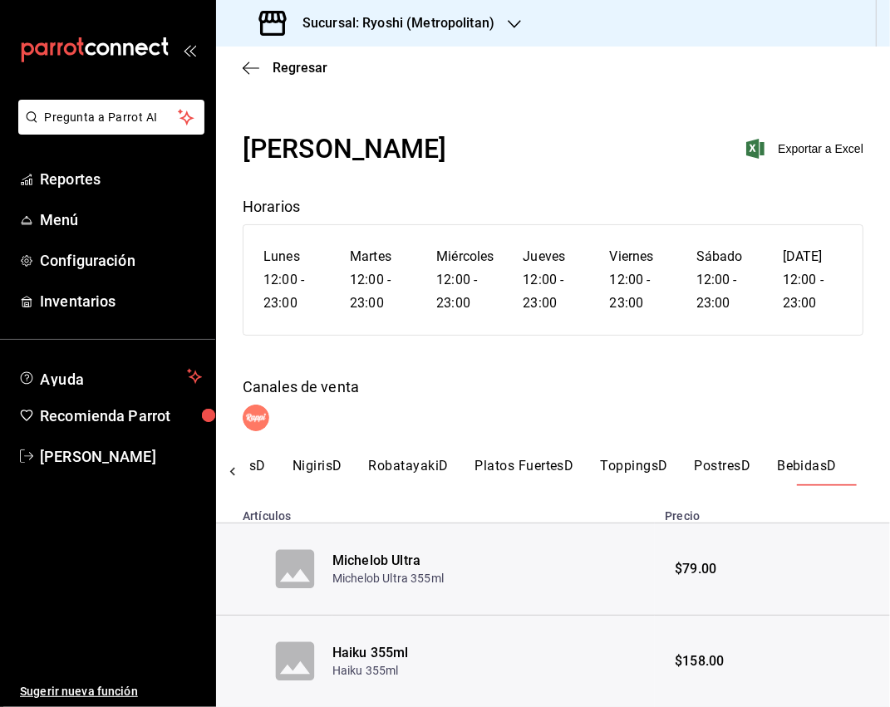
scroll to position [144, 0]
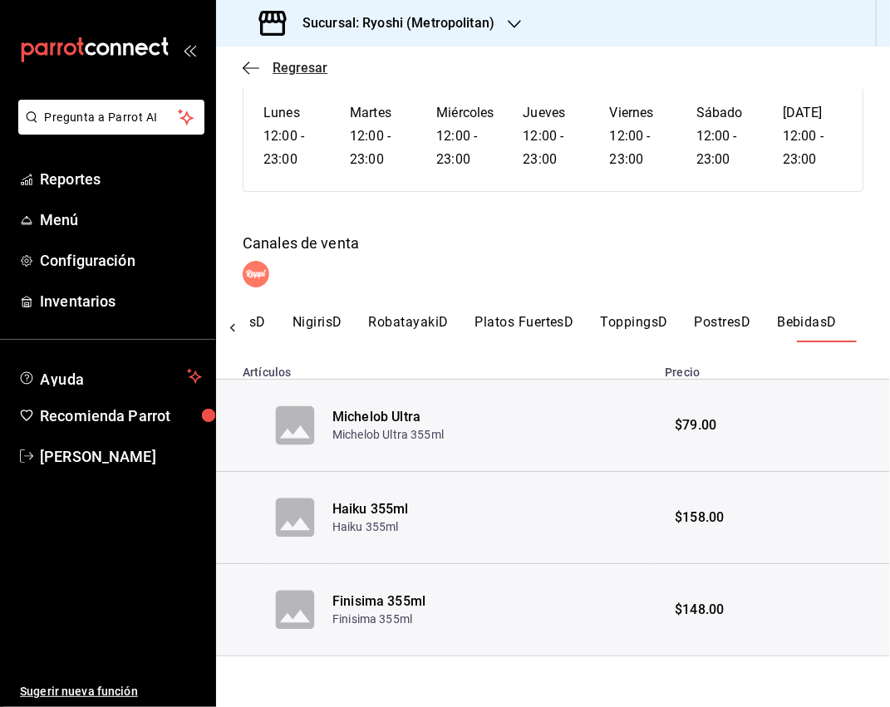
click at [289, 71] on span "Regresar" at bounding box center [300, 68] width 55 height 16
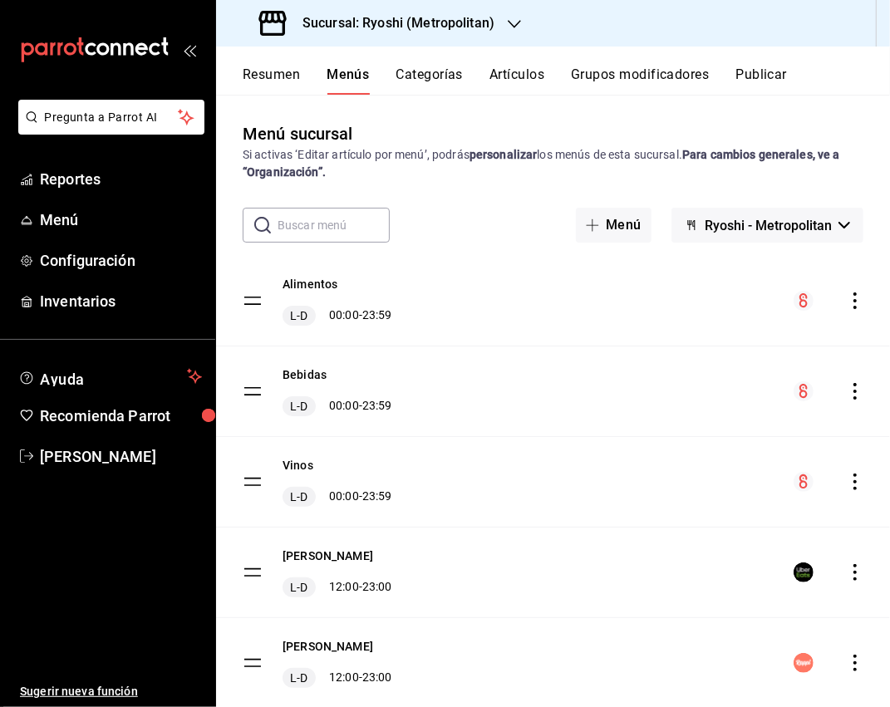
click at [751, 574] on icon "actions" at bounding box center [855, 572] width 17 height 17
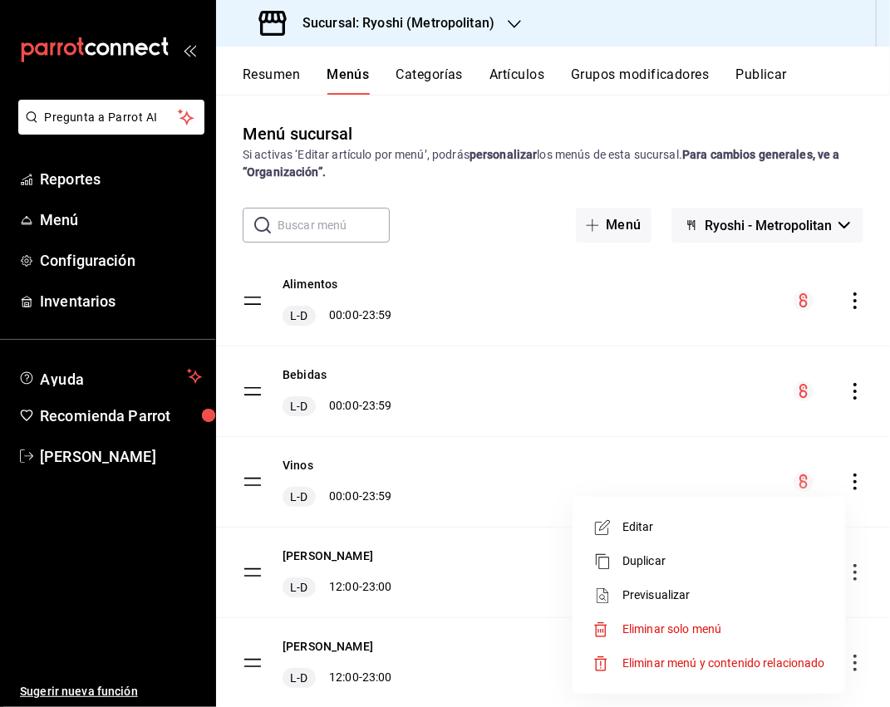
click at [715, 580] on li "Previsualizar" at bounding box center [708, 595] width 259 height 34
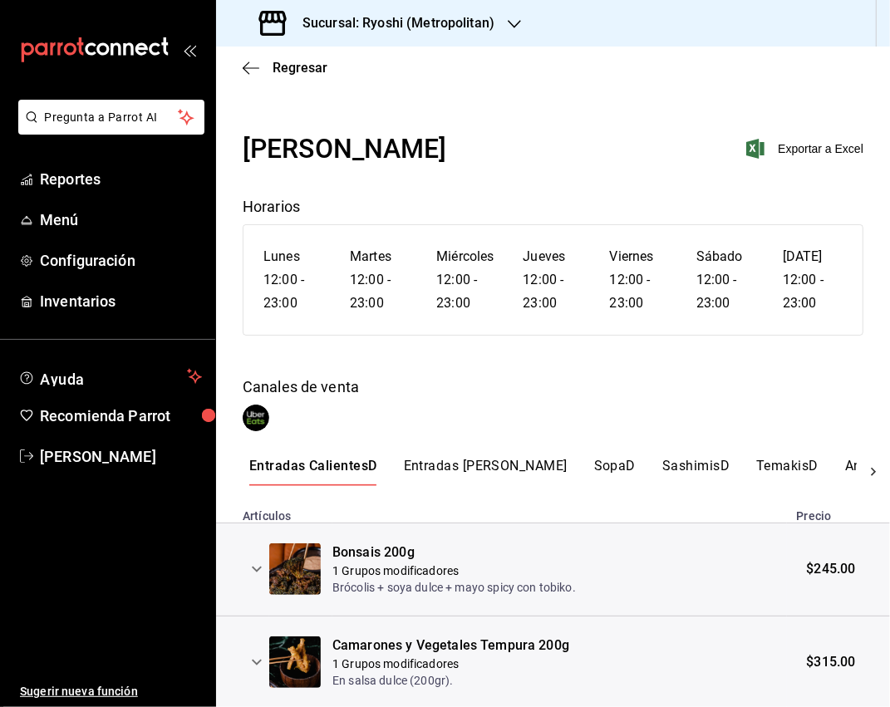
click at [532, 576] on p "1 Grupos modificadores" at bounding box center [453, 570] width 243 height 17
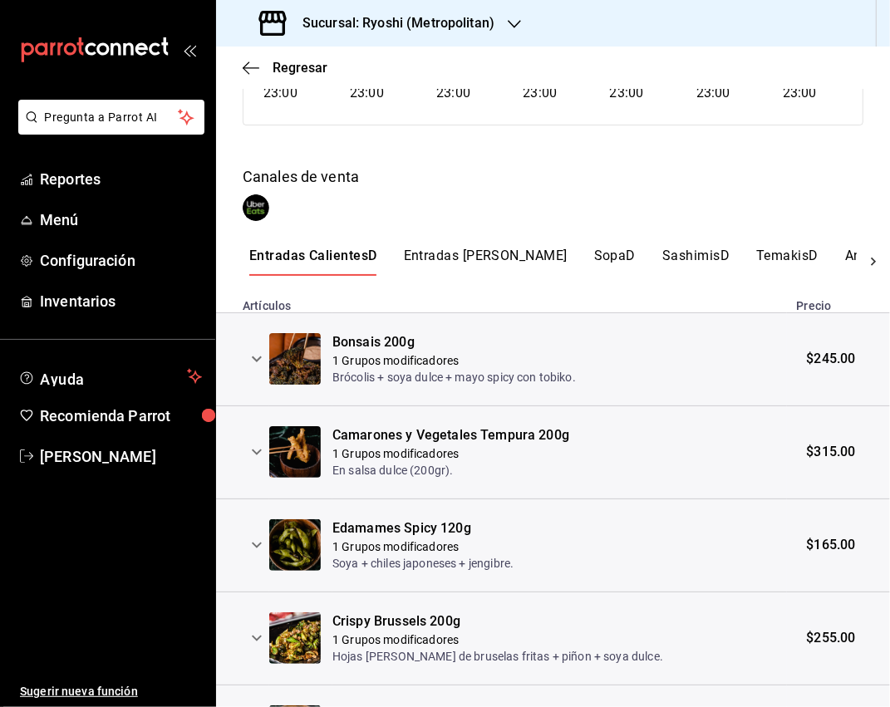
scroll to position [209, 0]
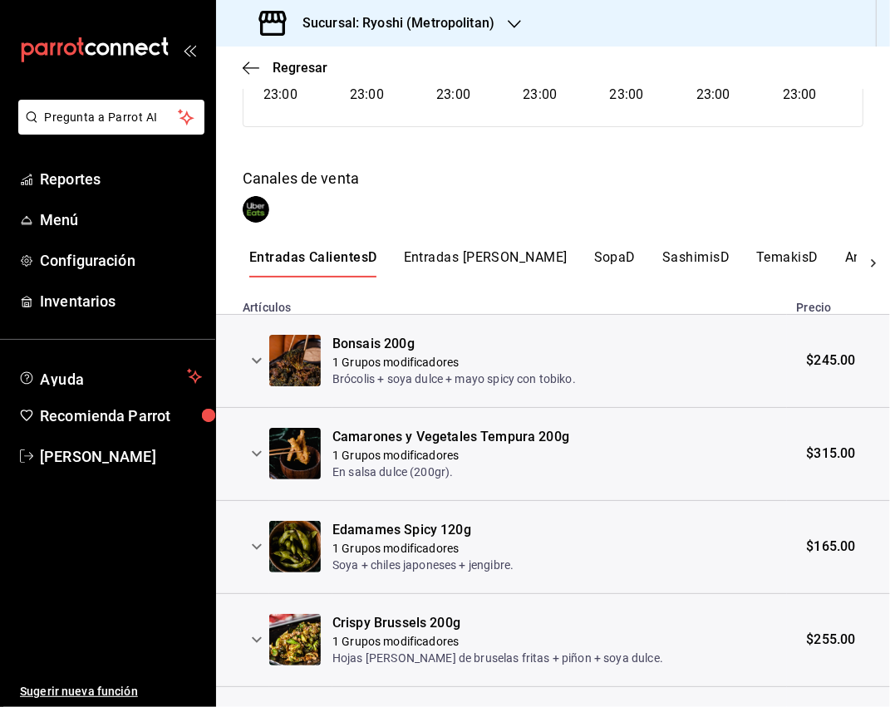
click at [456, 260] on button "Entradas [PERSON_NAME]" at bounding box center [486, 263] width 164 height 28
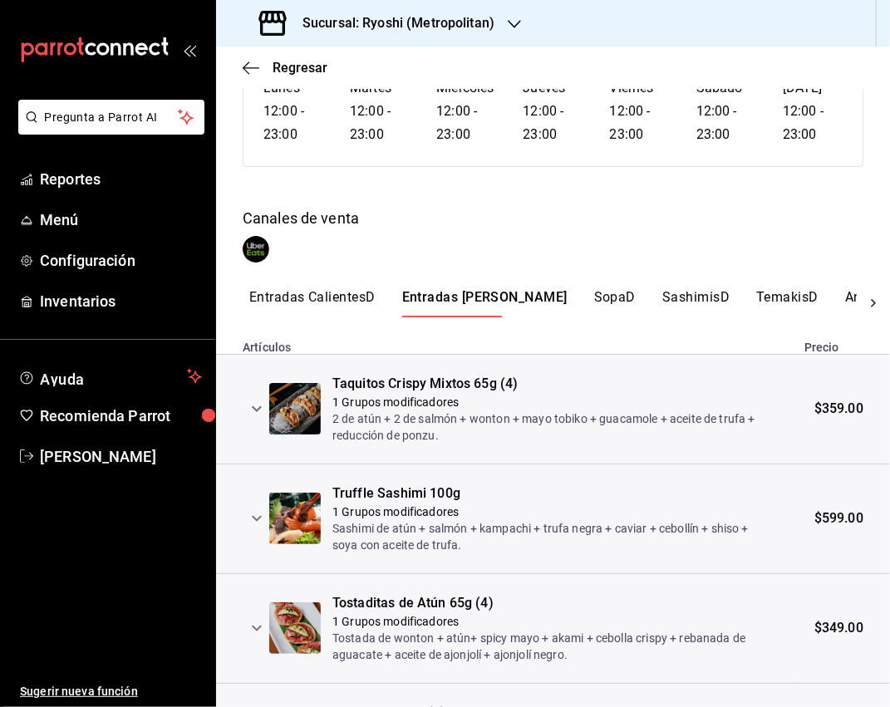
scroll to position [164, 0]
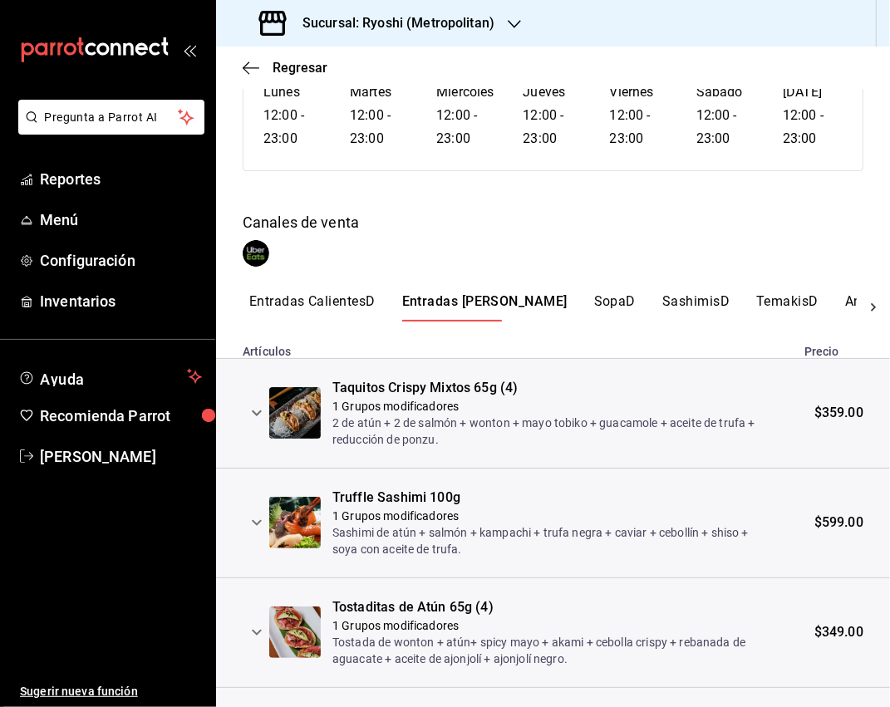
click at [594, 296] on button "SopaD" at bounding box center [615, 307] width 42 height 28
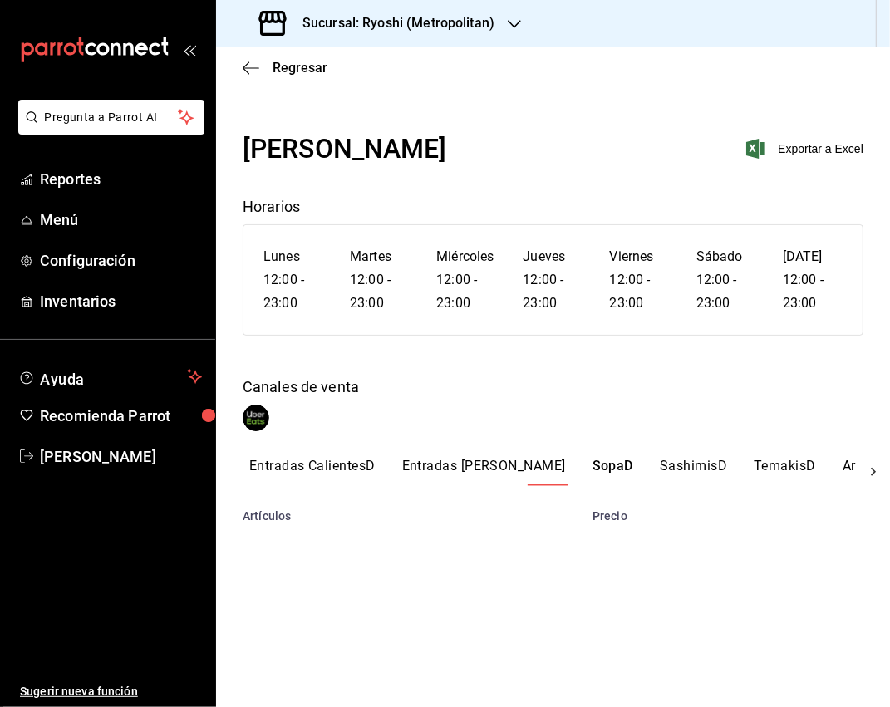
scroll to position [0, 0]
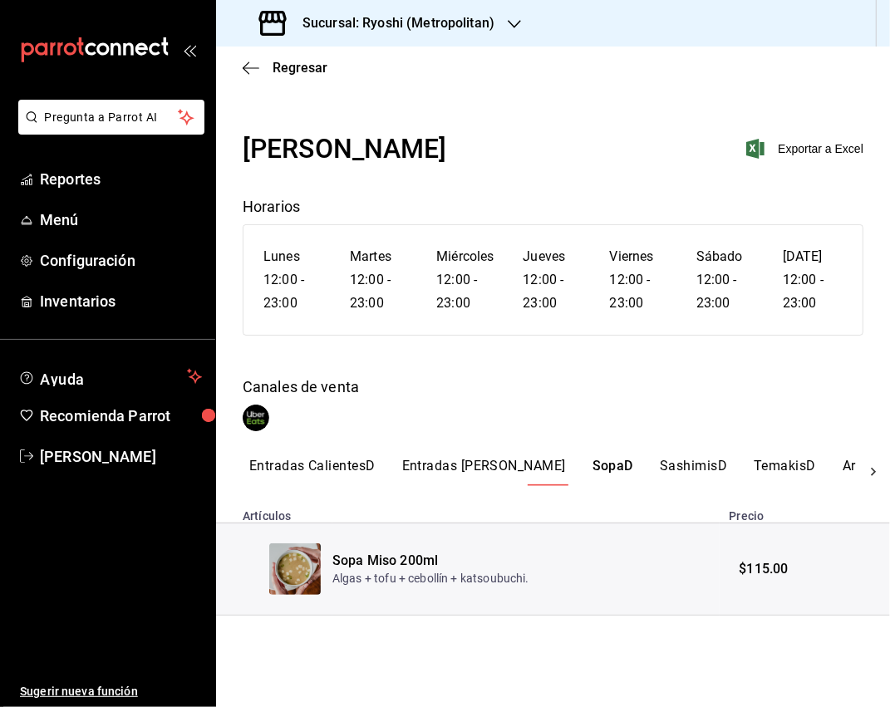
click at [660, 461] on button "SashimisD" at bounding box center [693, 472] width 67 height 28
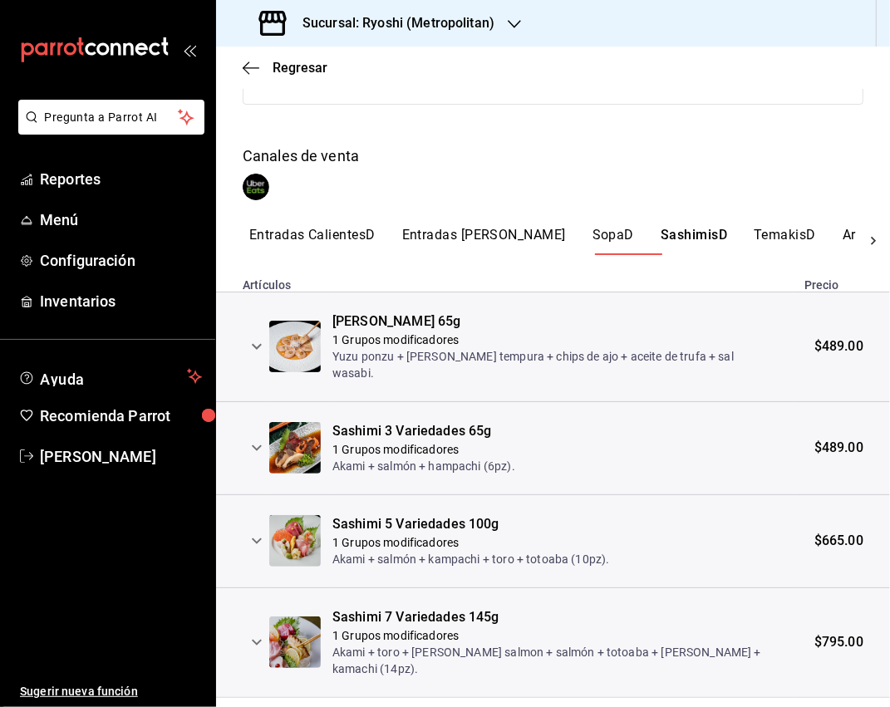
scroll to position [238, 0]
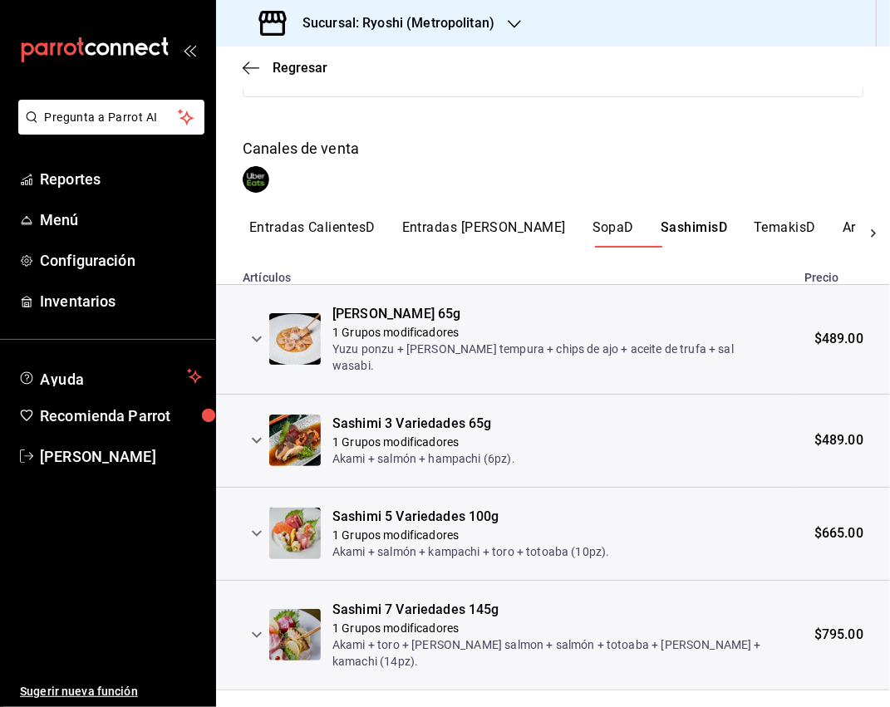
click at [751, 229] on button "TemakisD" at bounding box center [785, 233] width 62 height 28
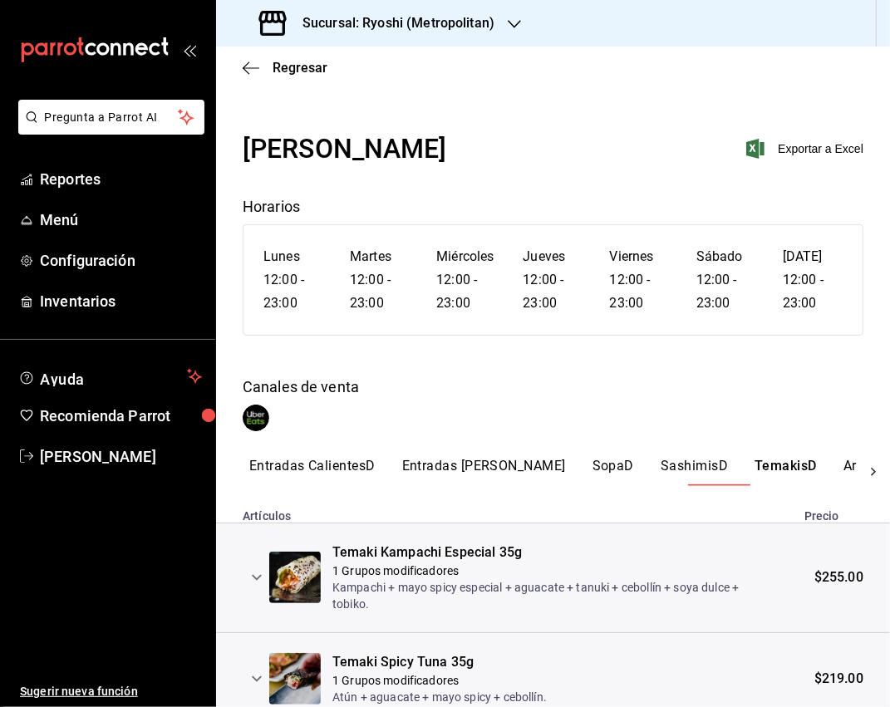
scroll to position [255, 0]
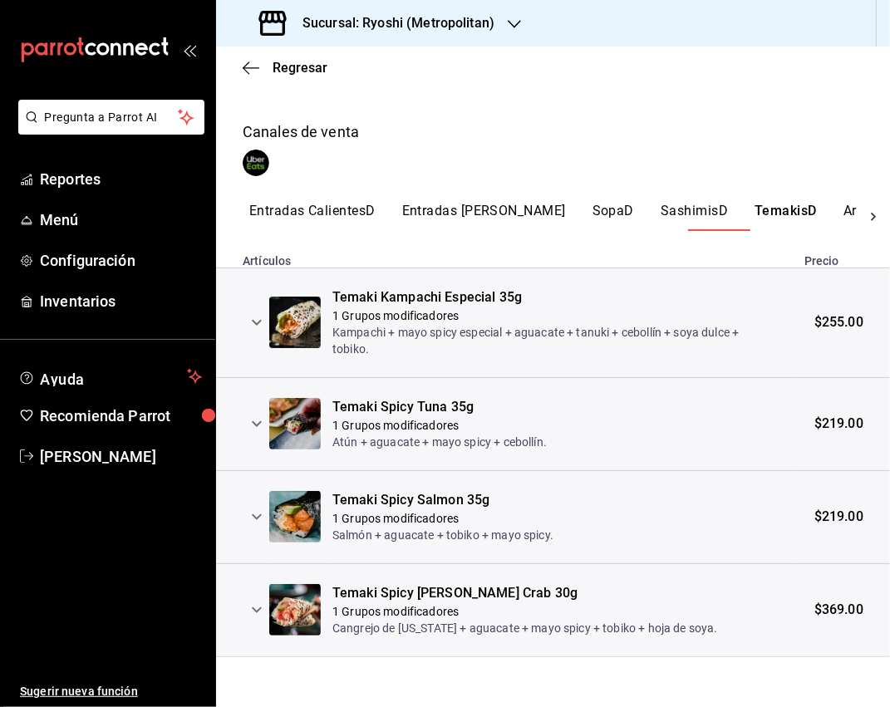
click at [751, 215] on button "Arroces Y BowlsD" at bounding box center [898, 217] width 110 height 28
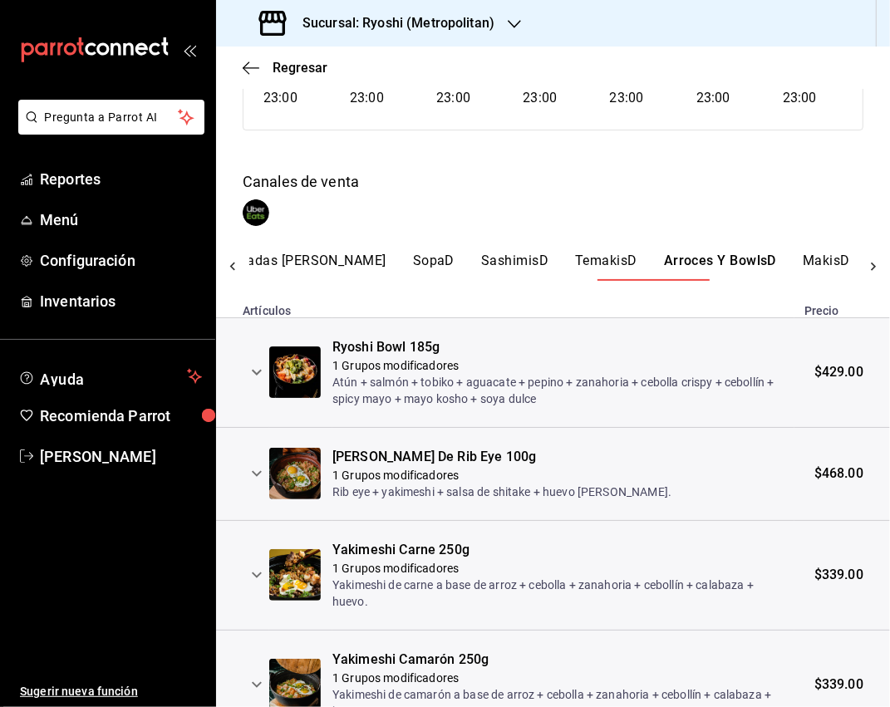
scroll to position [0, 228]
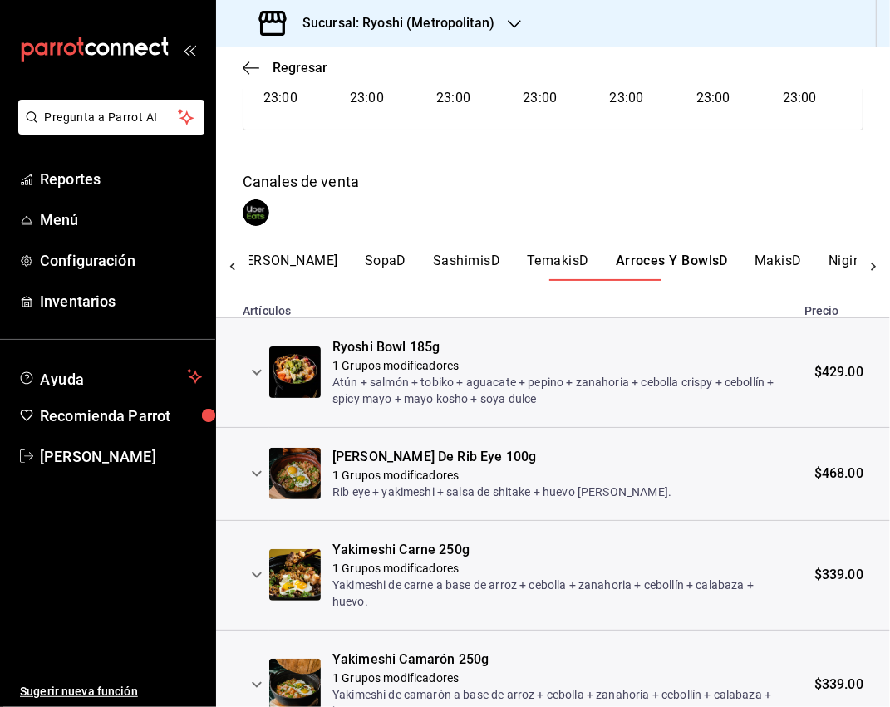
click at [751, 259] on button "MakisD" at bounding box center [777, 267] width 47 height 28
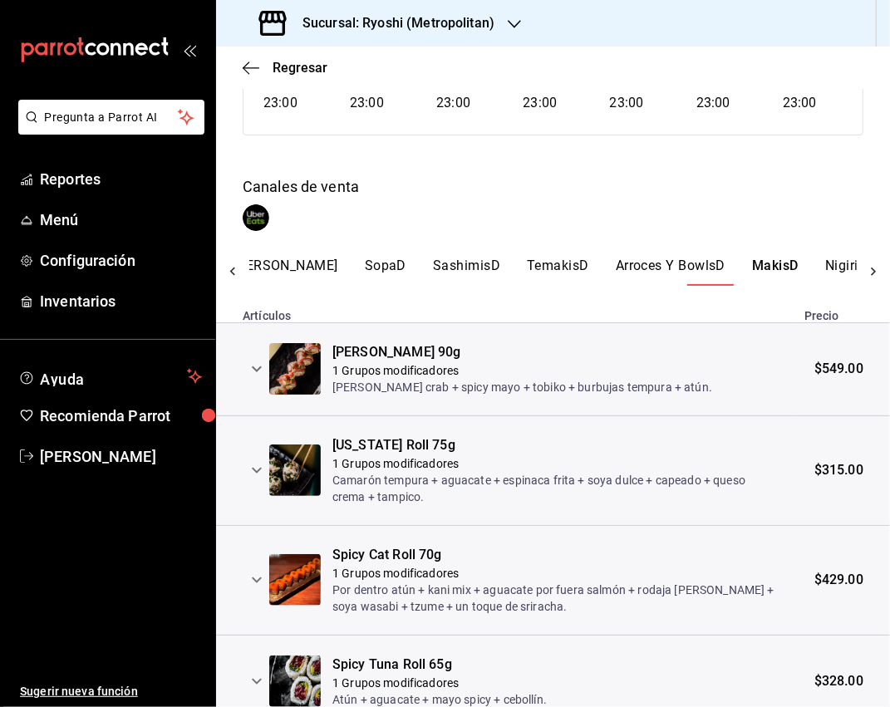
scroll to position [195, 0]
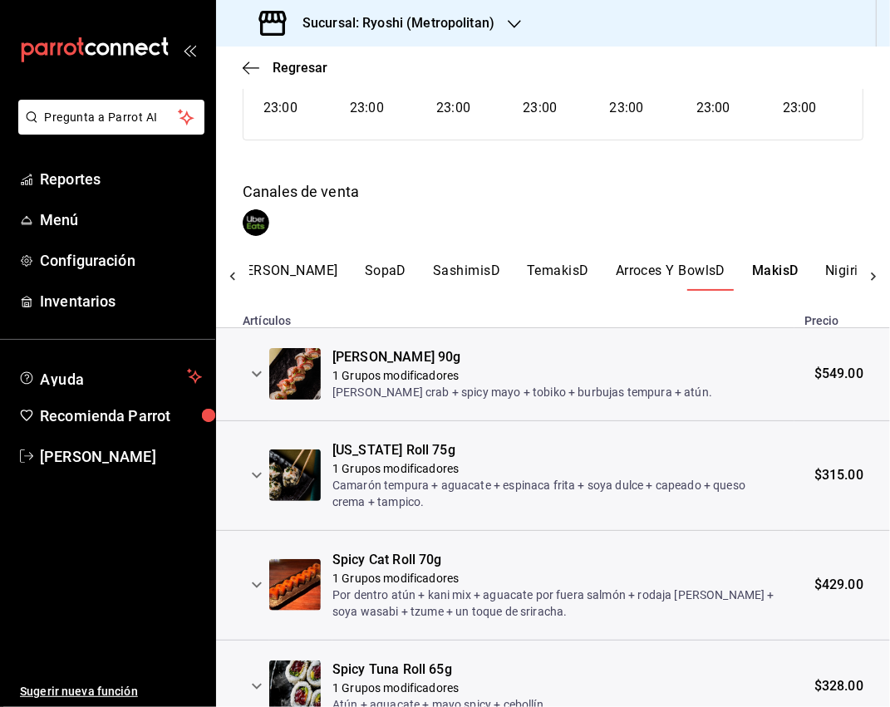
click at [751, 271] on button "NigirisD" at bounding box center [850, 277] width 50 height 28
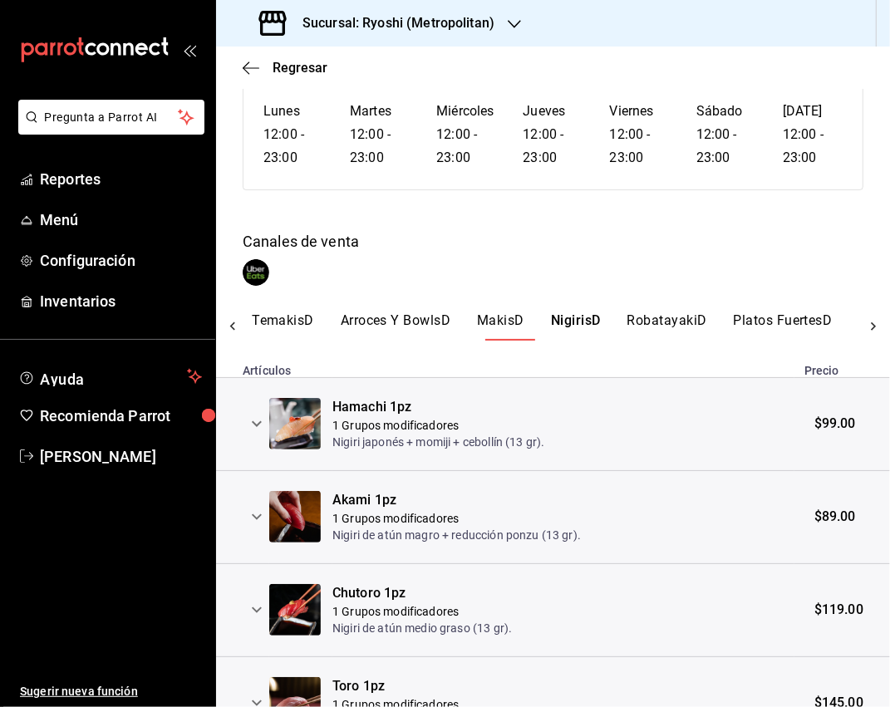
scroll to position [0, 618]
click at [512, 322] on button "RobatayakiD" at bounding box center [552, 326] width 80 height 28
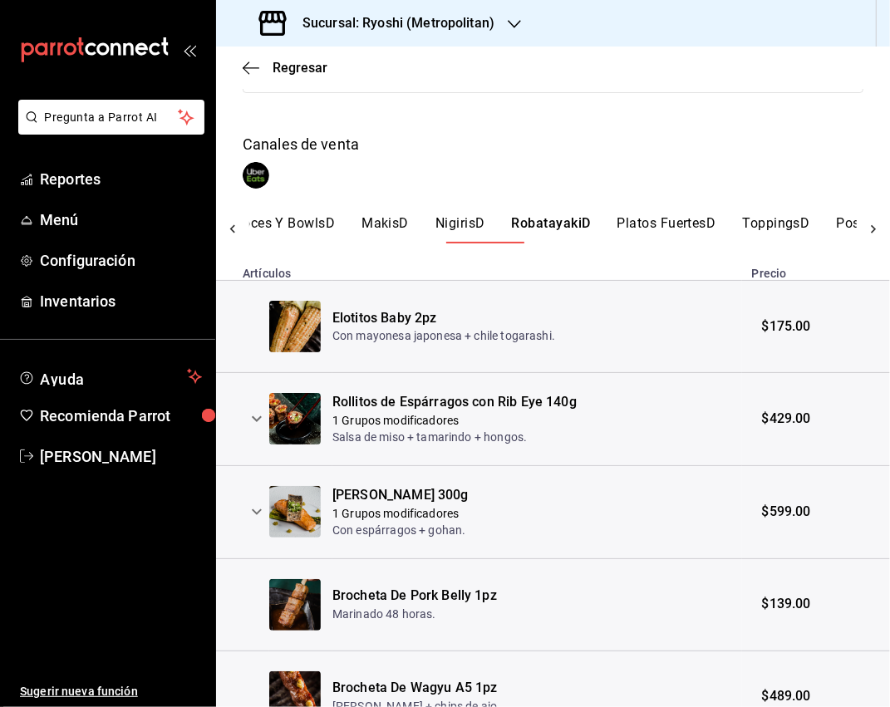
scroll to position [329, 0]
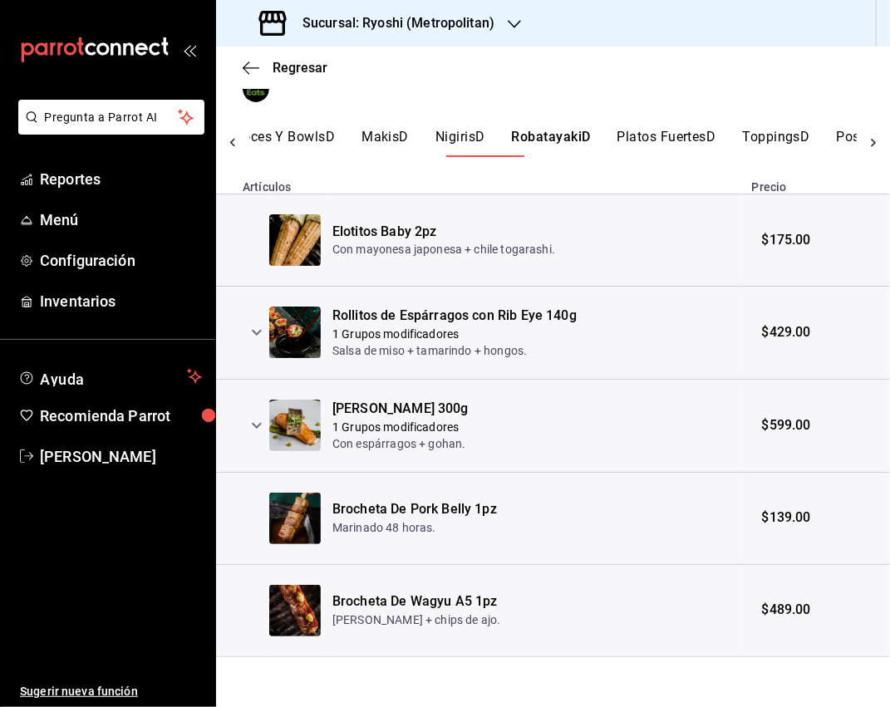
click at [617, 137] on button "Platos FuertesD" at bounding box center [666, 143] width 99 height 28
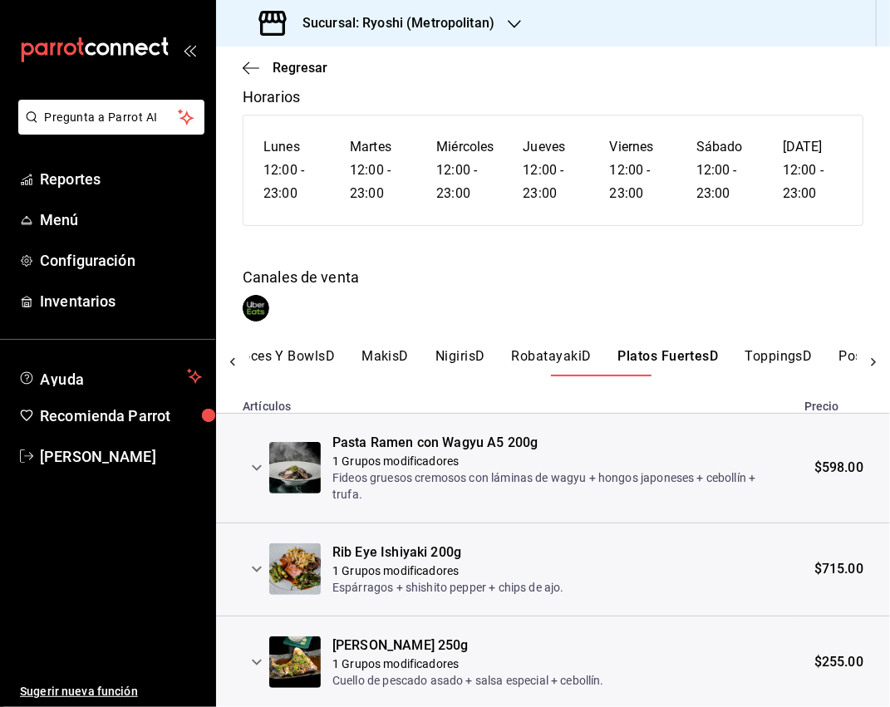
scroll to position [163, 0]
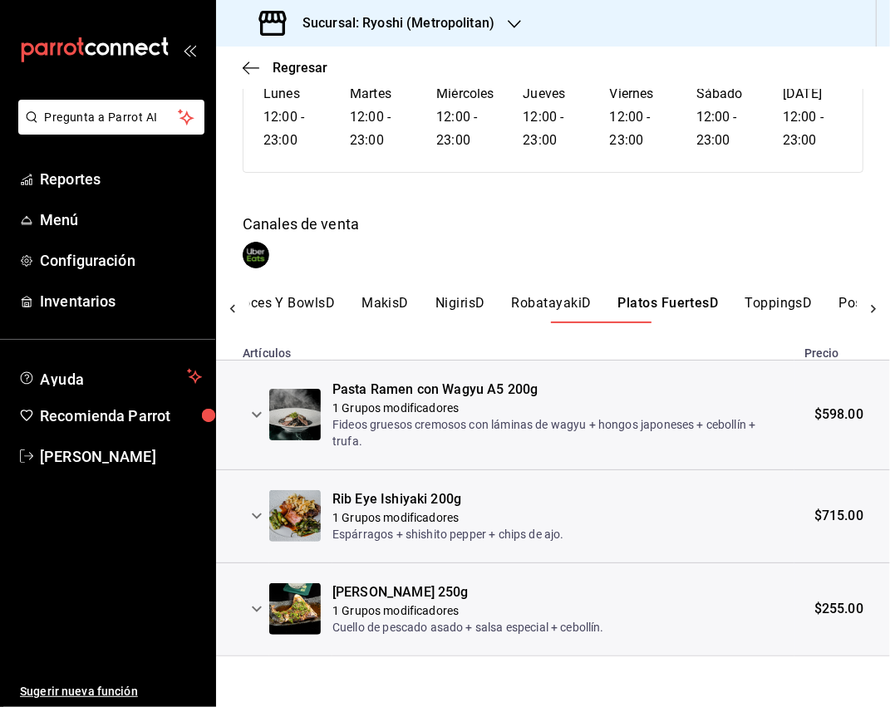
click at [744, 302] on button "ToppingsD" at bounding box center [777, 309] width 67 height 28
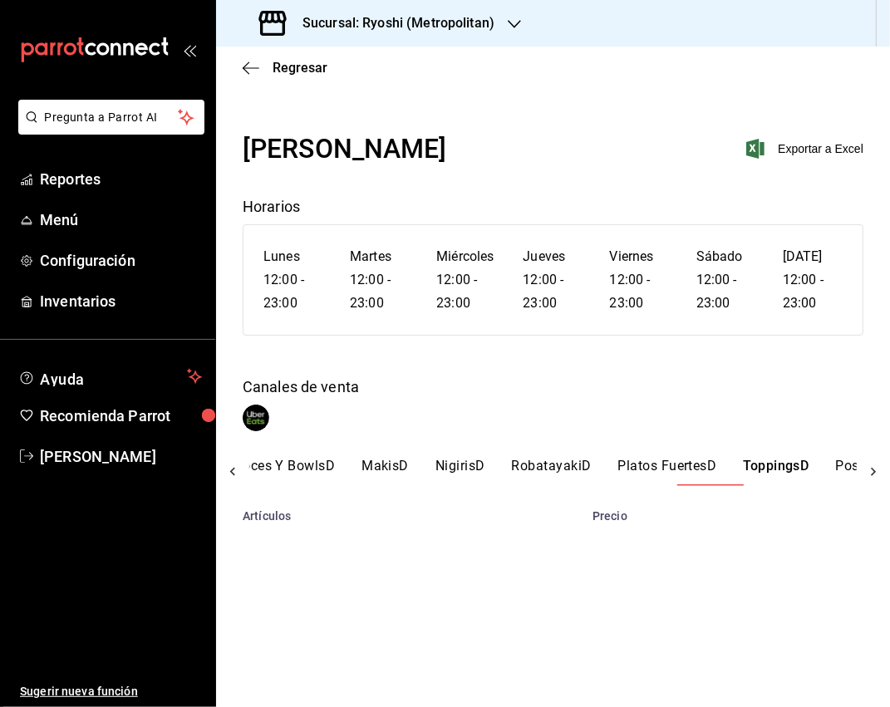
scroll to position [0, 0]
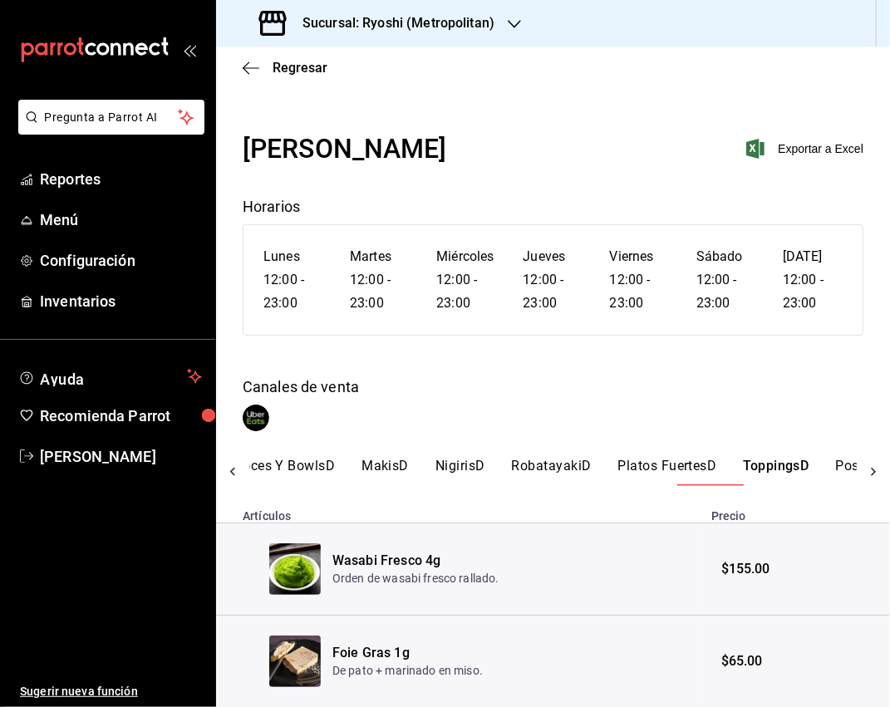
click at [618, 467] on button "Platos FuertesD" at bounding box center [667, 472] width 99 height 28
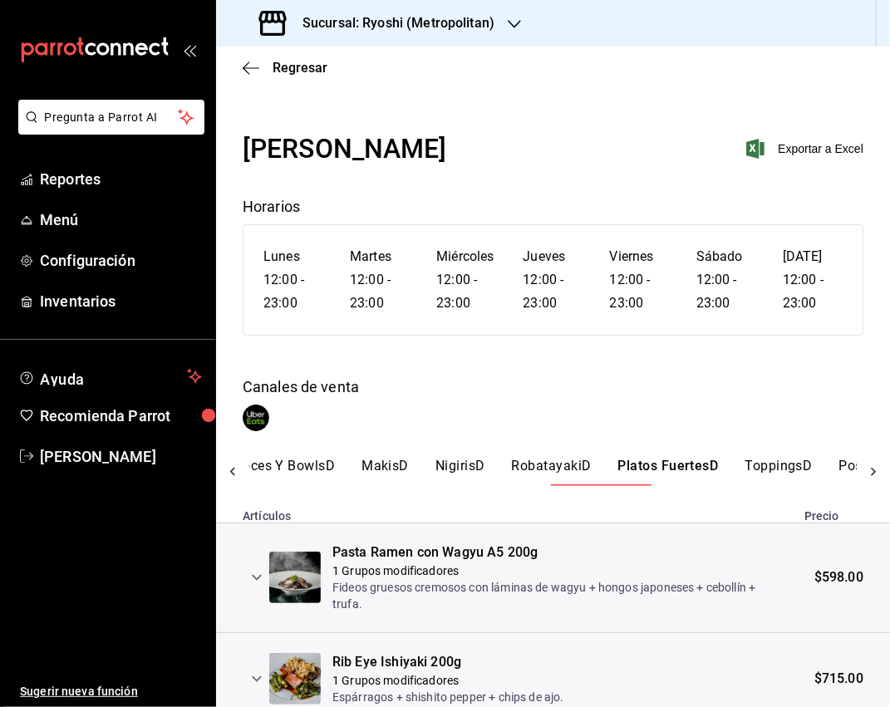
click at [744, 472] on button "ToppingsD" at bounding box center [777, 472] width 67 height 28
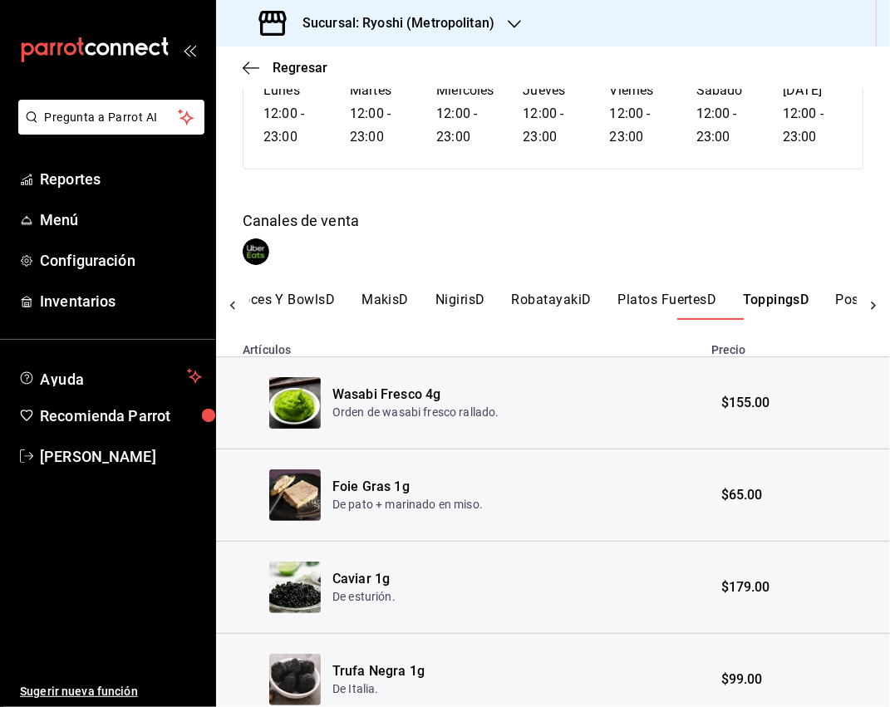
scroll to position [229, 0]
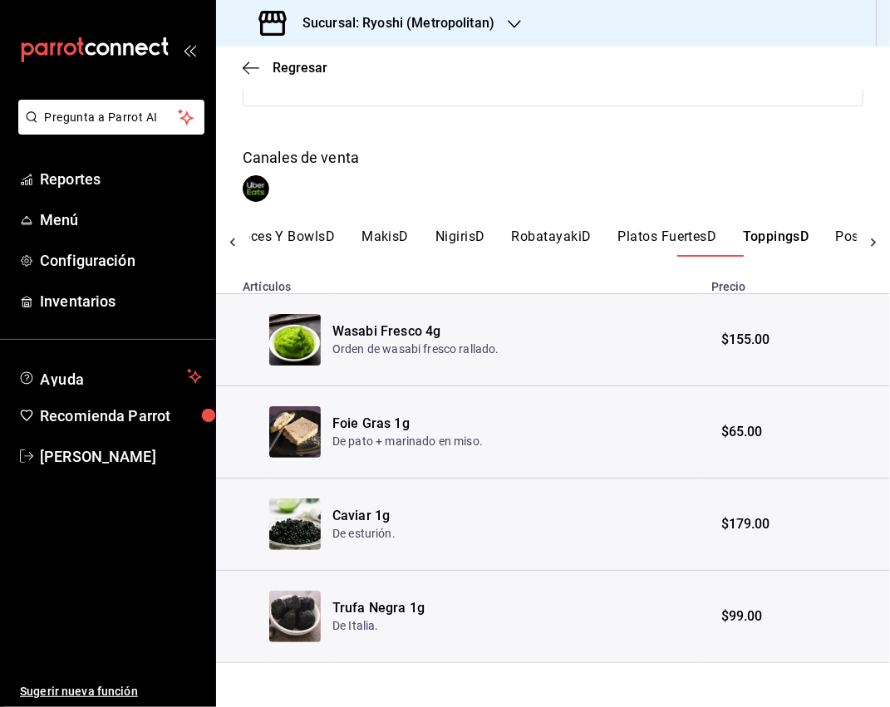
click at [751, 238] on button "PostresD" at bounding box center [864, 242] width 56 height 28
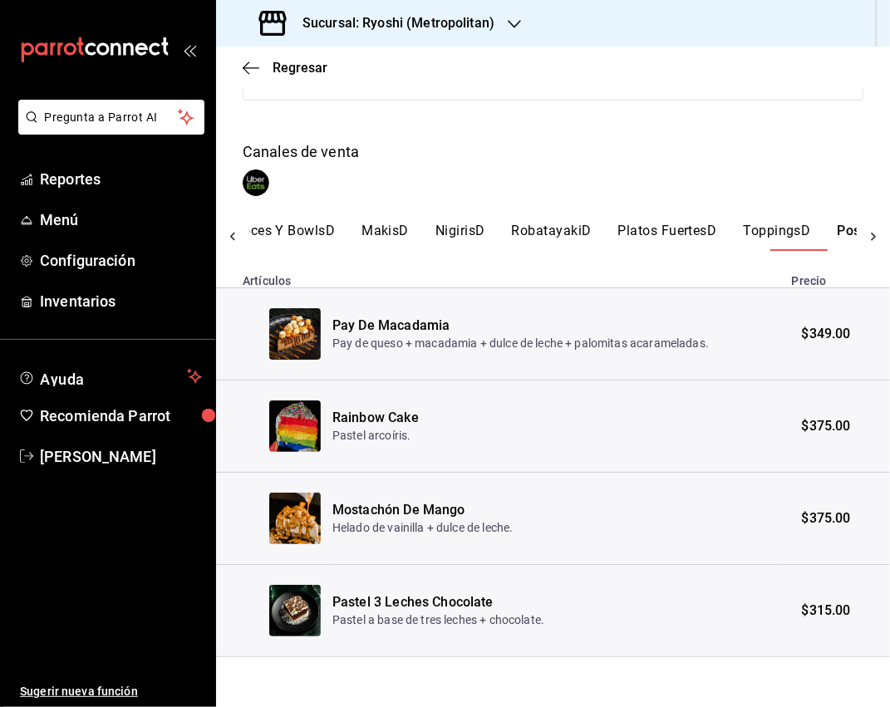
scroll to position [0, 761]
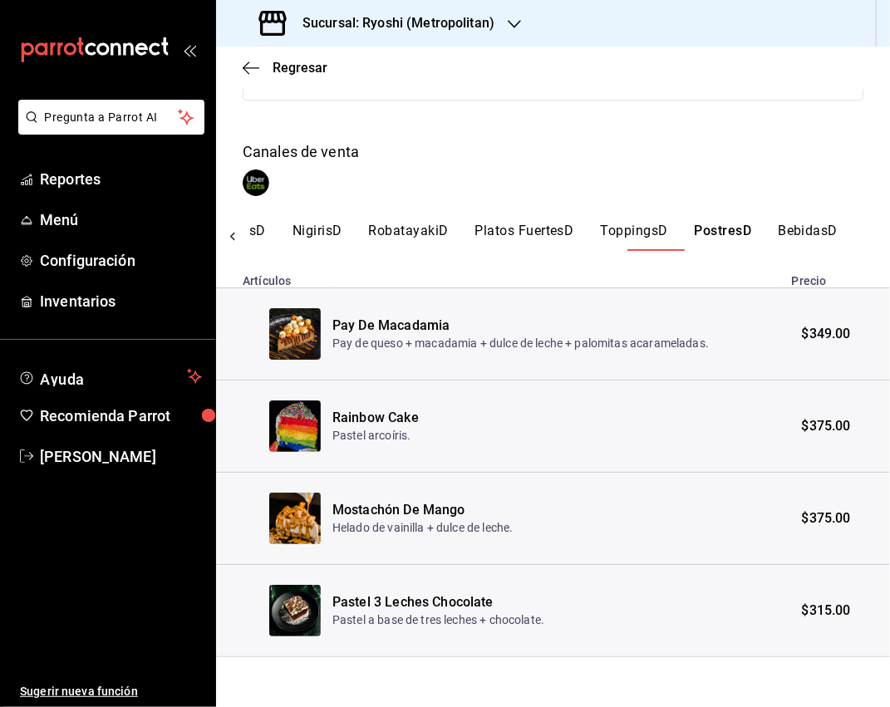
click at [751, 233] on button "BebidasD" at bounding box center [808, 237] width 60 height 28
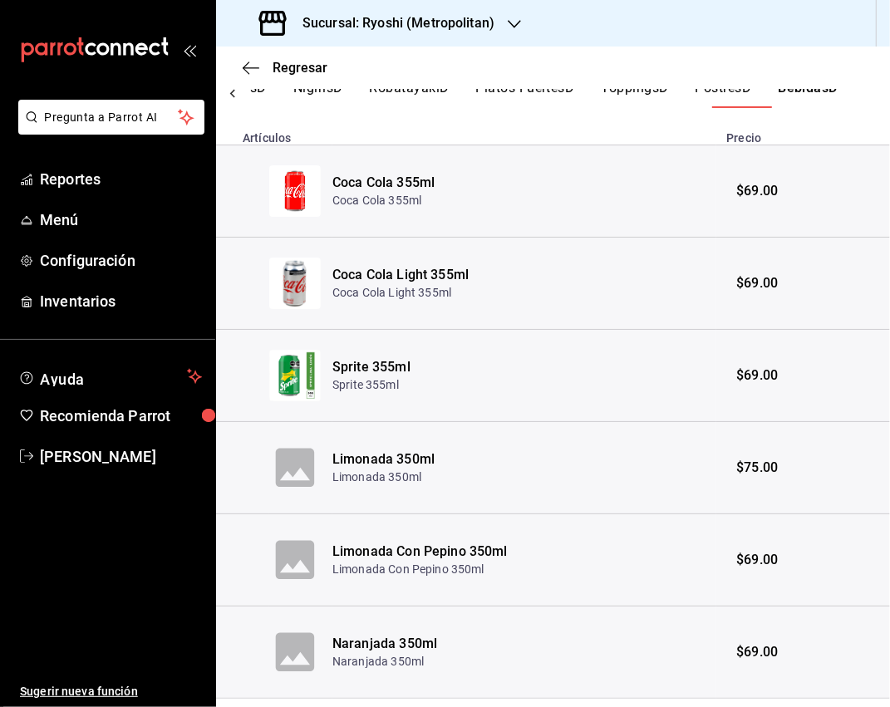
scroll to position [420, 0]
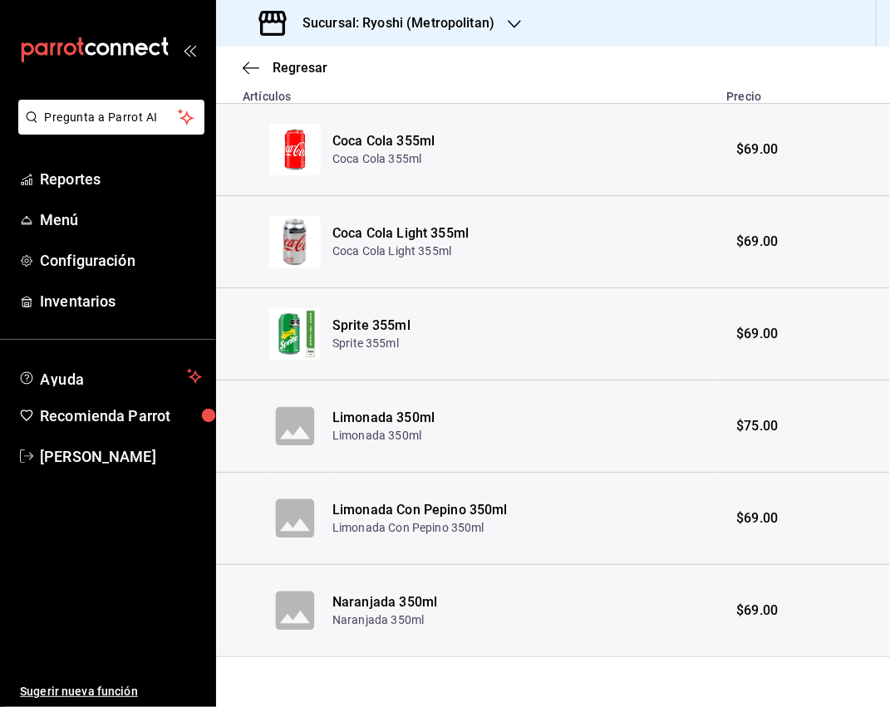
click at [501, 357] on th "Sprite 355ml Sprite 355ml" at bounding box center [524, 334] width 384 height 92
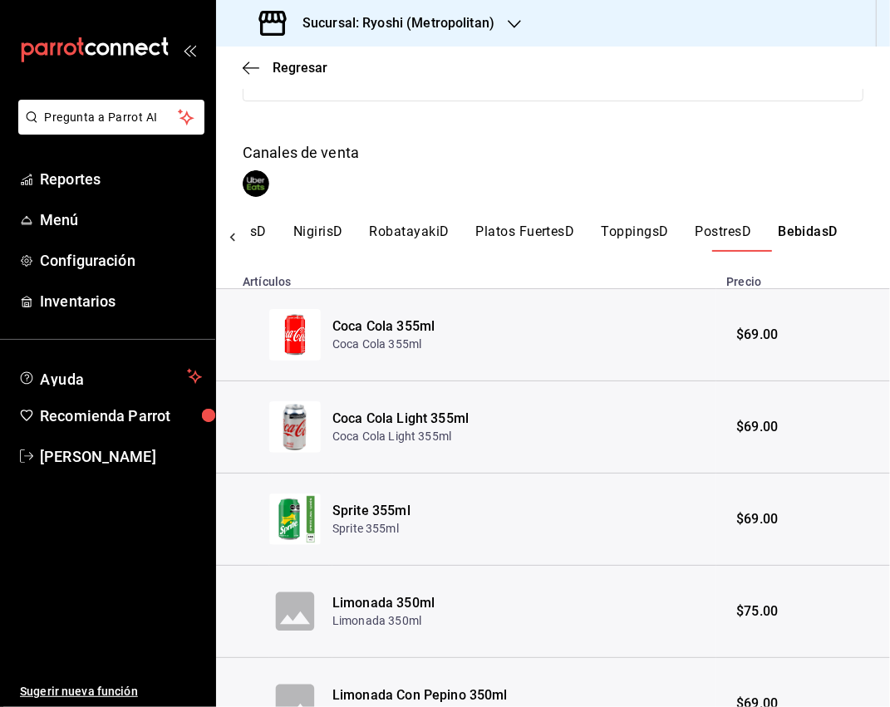
scroll to position [233, 0]
click at [751, 224] on button "CervezaD" at bounding box center [893, 238] width 59 height 28
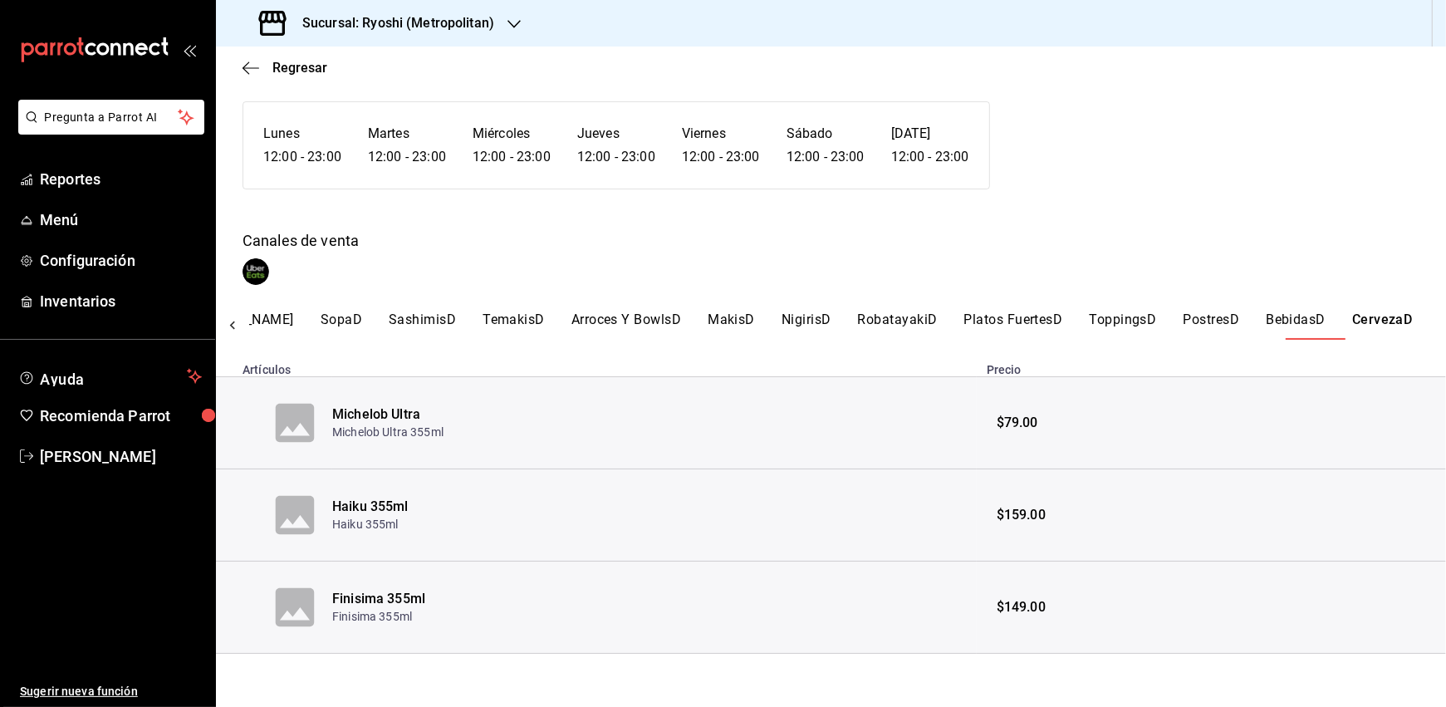
scroll to position [120, 0]
